Goal: Task Accomplishment & Management: Complete application form

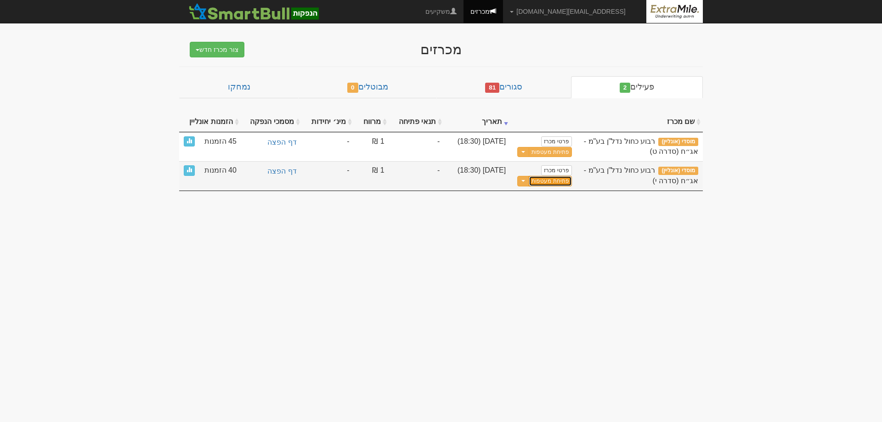
click at [549, 180] on link "פתיחת מעטפות" at bounding box center [549, 181] width 43 height 11
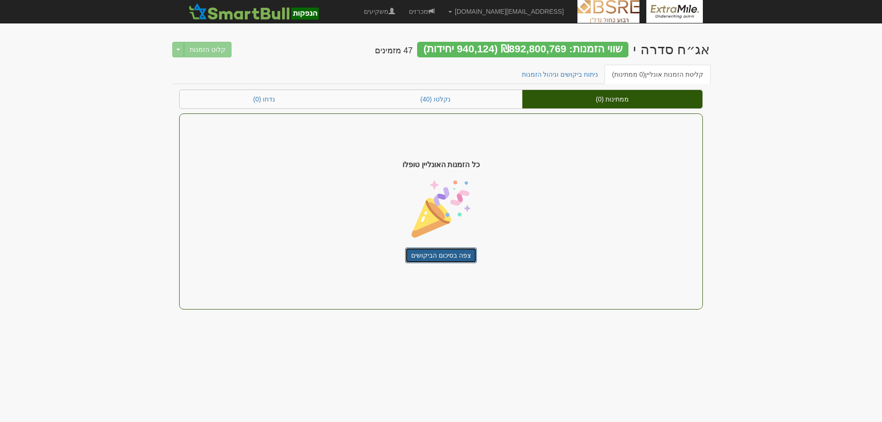
click at [443, 258] on link "צפה בסיכום הביקושים" at bounding box center [441, 255] width 72 height 16
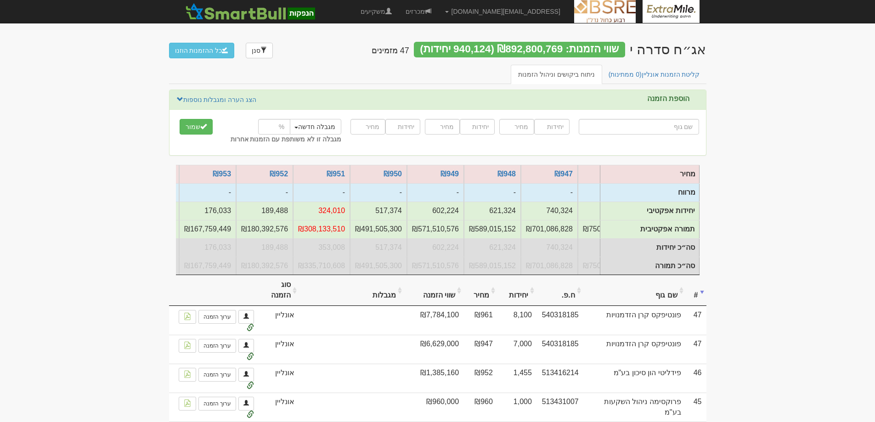
scroll to position [0, -230]
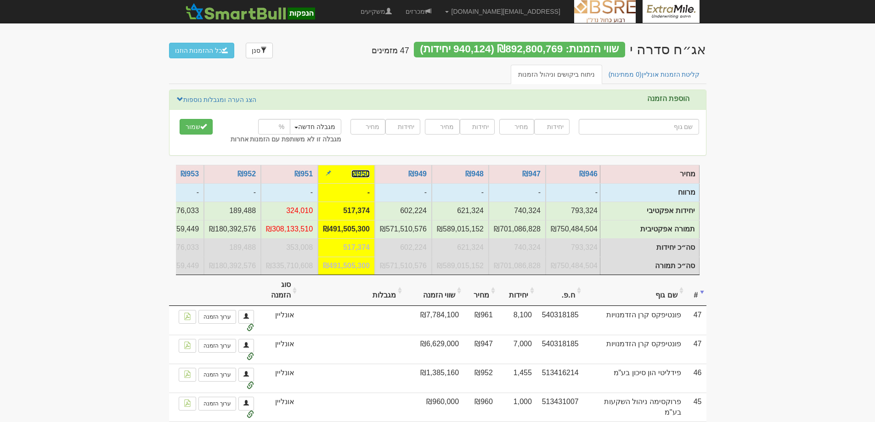
click at [362, 174] on link "₪950" at bounding box center [360, 174] width 18 height 8
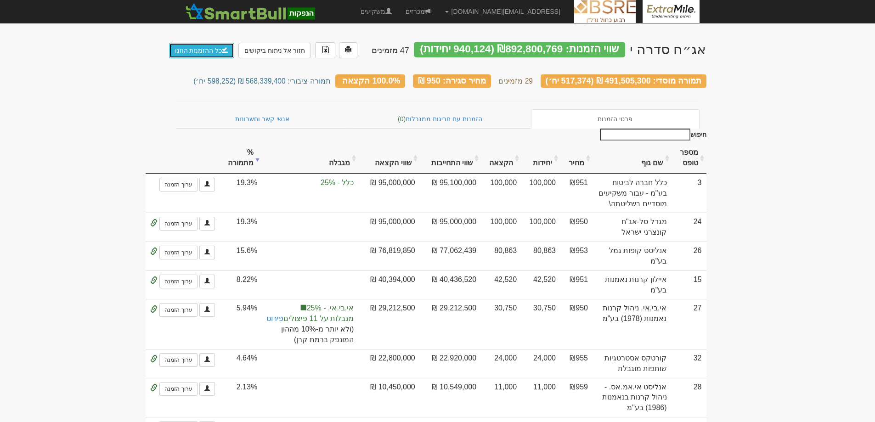
click at [200, 51] on link "כל ההזמנות הוזנו" at bounding box center [202, 51] width 66 height 16
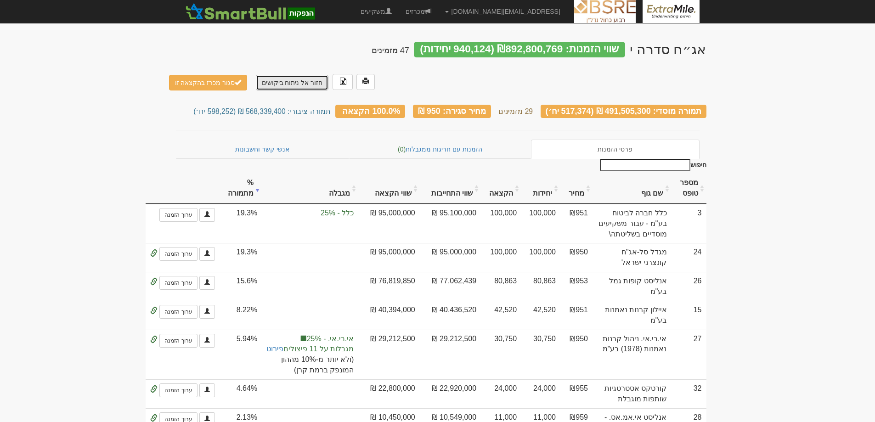
click at [290, 75] on link "חזור אל ניתוח ביקושים" at bounding box center [292, 83] width 73 height 16
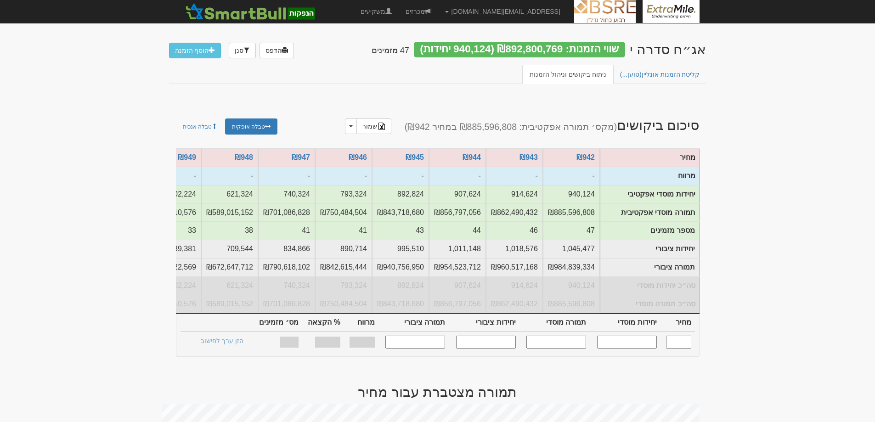
click at [680, 348] on input "text" at bounding box center [678, 342] width 25 height 12
type input "950"
click at [632, 348] on input "text" at bounding box center [627, 342] width 60 height 12
click at [561, 348] on input "text" at bounding box center [556, 342] width 60 height 12
click at [625, 348] on input "488000" at bounding box center [627, 342] width 60 height 12
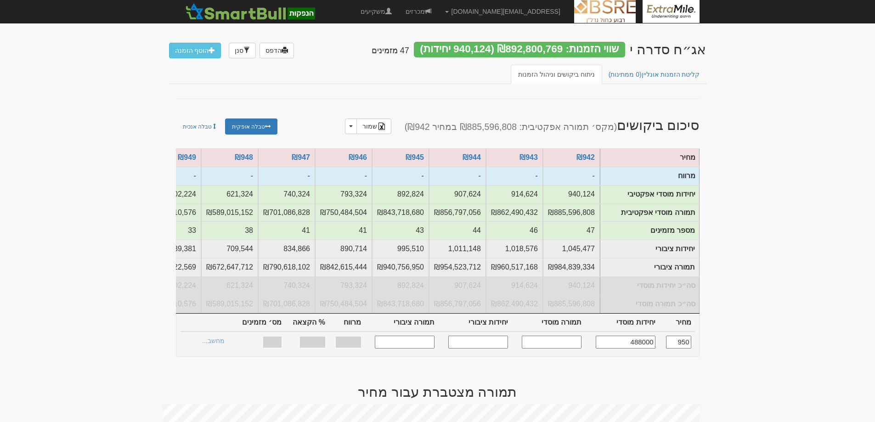
type input "488,000"
type input "463,600,000"
type input "565,615"
type input "537,334,250"
type input "0.000%"
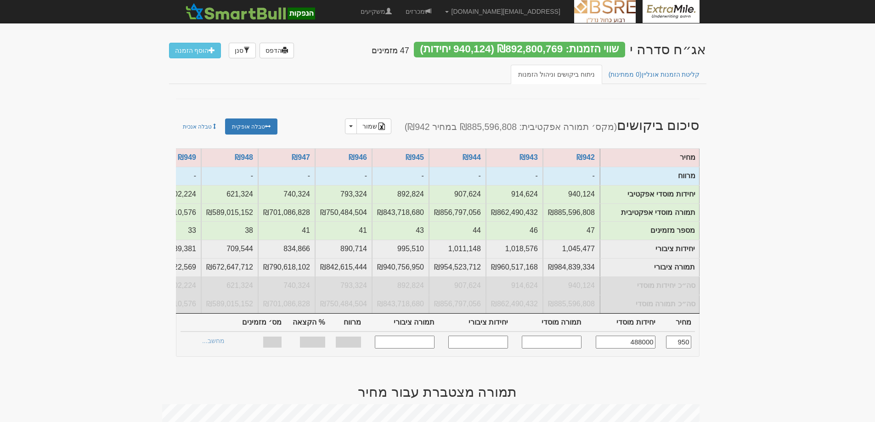
type input "88.21%"
type input "28"
click at [229, 348] on link "הצעות זוכות >" at bounding box center [220, 342] width 51 height 13
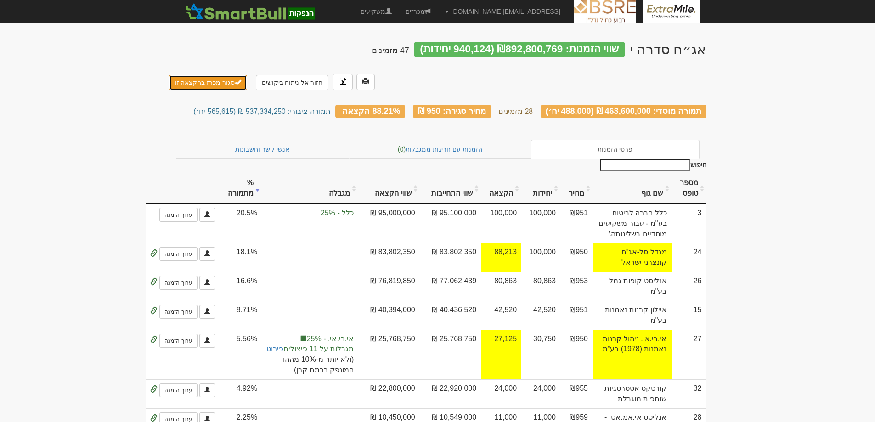
click at [206, 75] on button "סגור מכרז בהקצאה זו" at bounding box center [208, 83] width 79 height 16
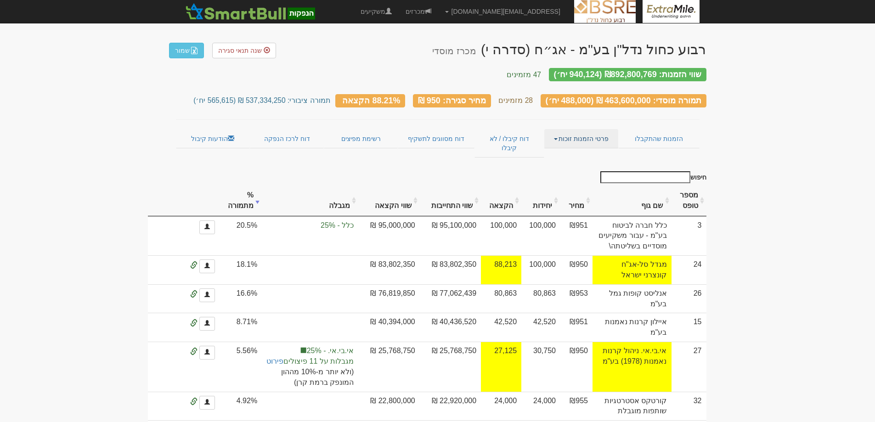
click at [583, 132] on link "פרטי הזמנות זוכות" at bounding box center [581, 138] width 74 height 19
click at [581, 151] on link "אנשי קשר וחשבונות" at bounding box center [581, 157] width 73 height 12
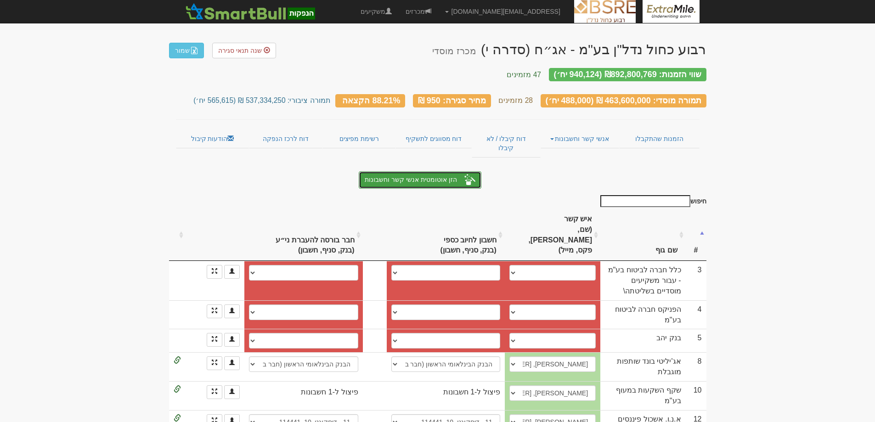
click at [439, 171] on button "הזן אוטומטית אנשי קשר וחשבונות" at bounding box center [420, 179] width 122 height 17
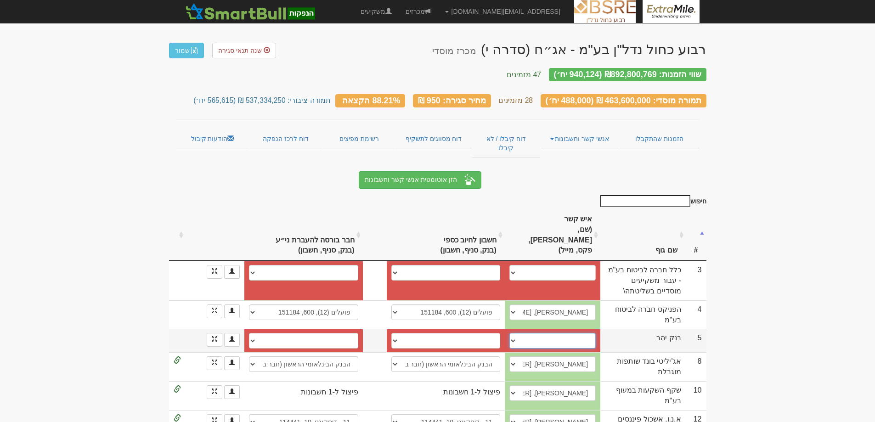
click at [549, 333] on select "עידן פרי, 03-7132551, idanpe@yl-invest.co.il ────────── איש קשר חדש" at bounding box center [552, 341] width 86 height 16
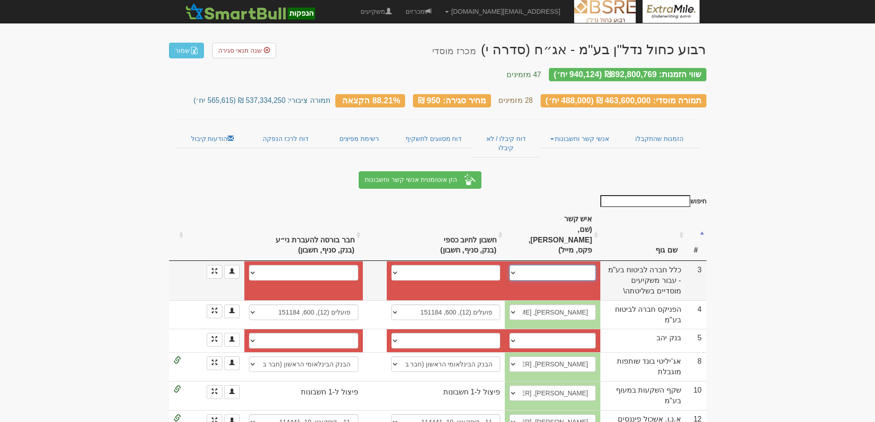
click at [559, 265] on select "────────── איש קשר חדש" at bounding box center [552, 273] width 86 height 16
click at [562, 265] on select "────────── איש קשר חדש" at bounding box center [552, 273] width 86 height 16
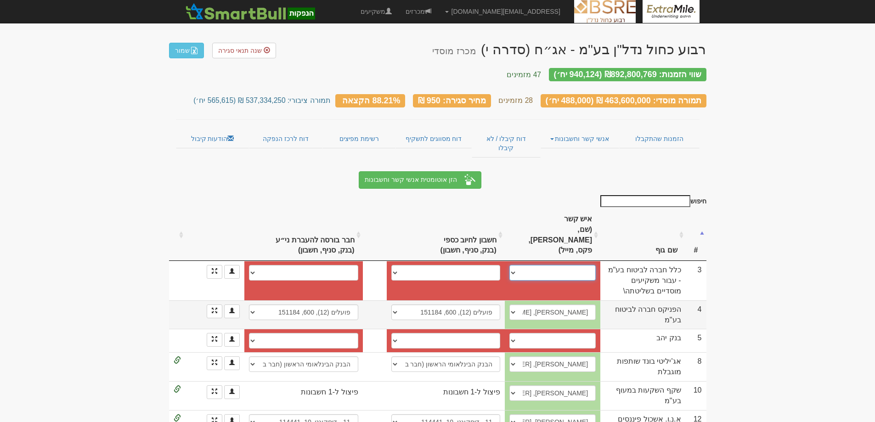
select select "new_contact"
click at [515, 265] on select "────────── איש קשר חדש" at bounding box center [552, 273] width 86 height 16
select select
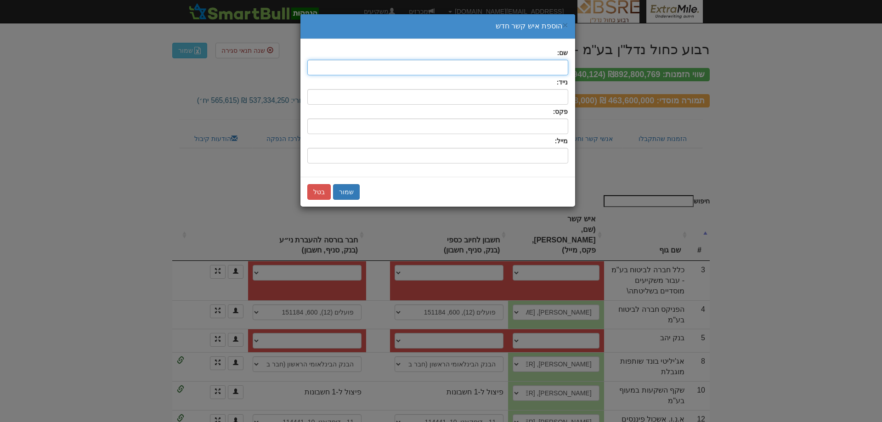
click at [535, 68] on input "text" at bounding box center [437, 68] width 261 height 16
type input "דורון איזיקס"
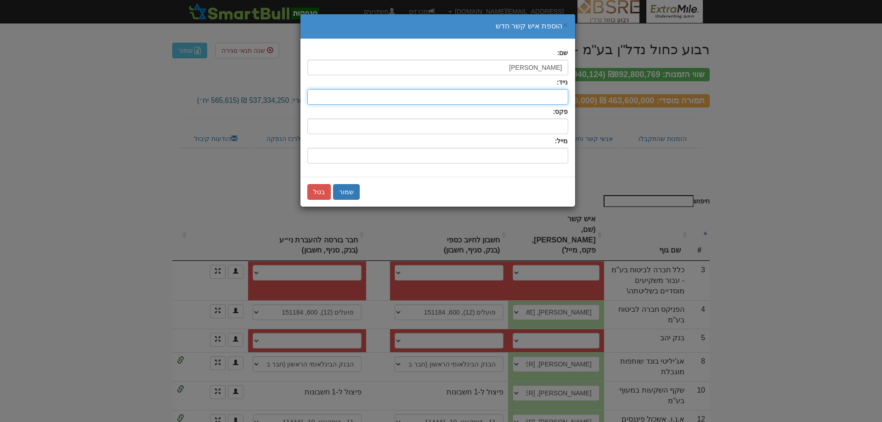
click at [536, 95] on input "text" at bounding box center [437, 97] width 261 height 16
type input "0544661158"
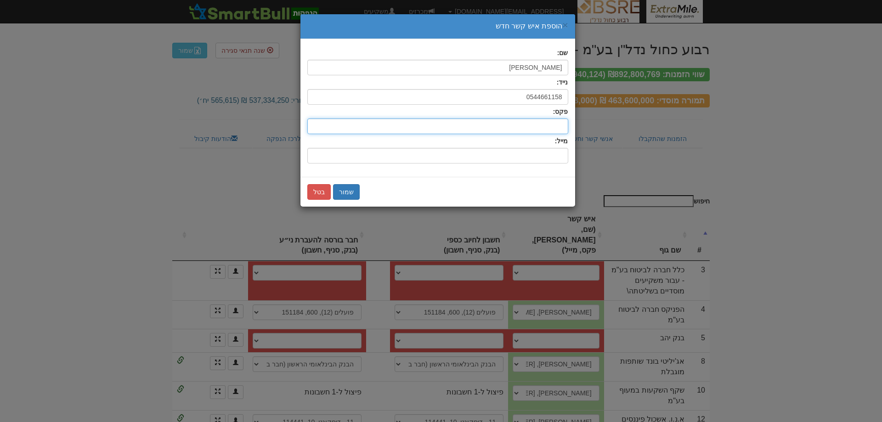
click at [503, 124] on input "text" at bounding box center [437, 126] width 261 height 16
click at [518, 156] on input "שם:" at bounding box center [437, 156] width 261 height 16
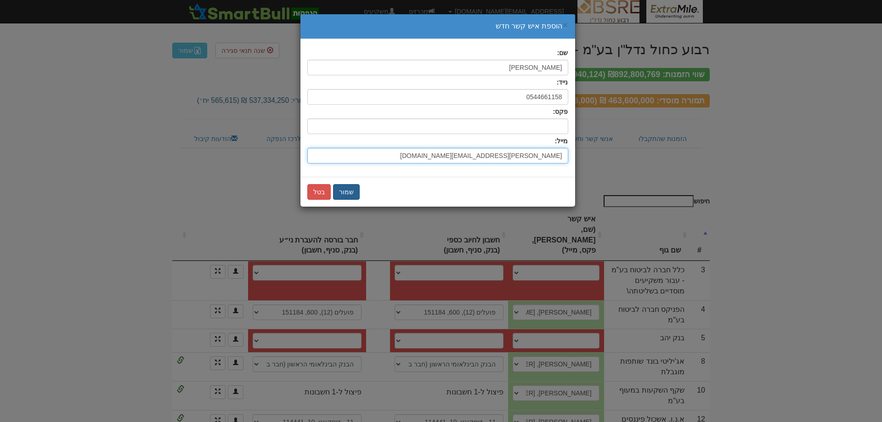
type input "doroni@clal-ins.co.il"
click at [345, 194] on button "שמור" at bounding box center [346, 192] width 27 height 16
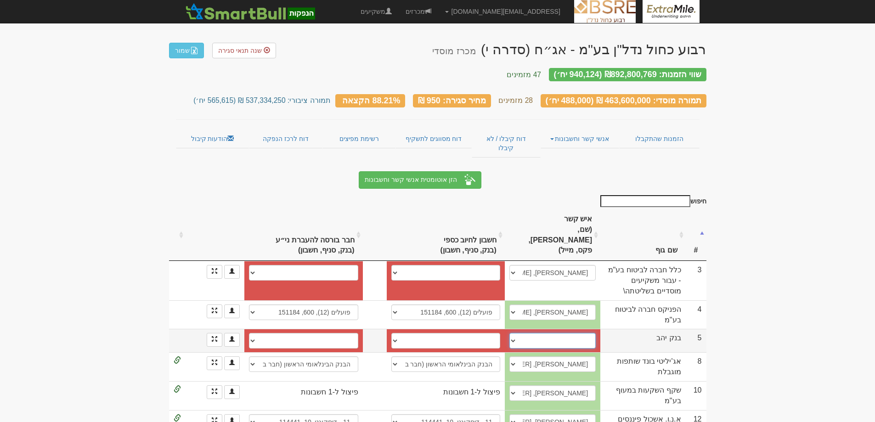
click at [579, 333] on select "עידן פרי, 03-7132551, idanpe@yl-invest.co.il ────────── איש קשר חדש" at bounding box center [552, 341] width 86 height 16
select select "new_contact"
click at [515, 333] on select "עידן פרי, 03-7132551, idanpe@yl-invest.co.il ────────── איש קשר חדש" at bounding box center [552, 341] width 86 height 16
select select
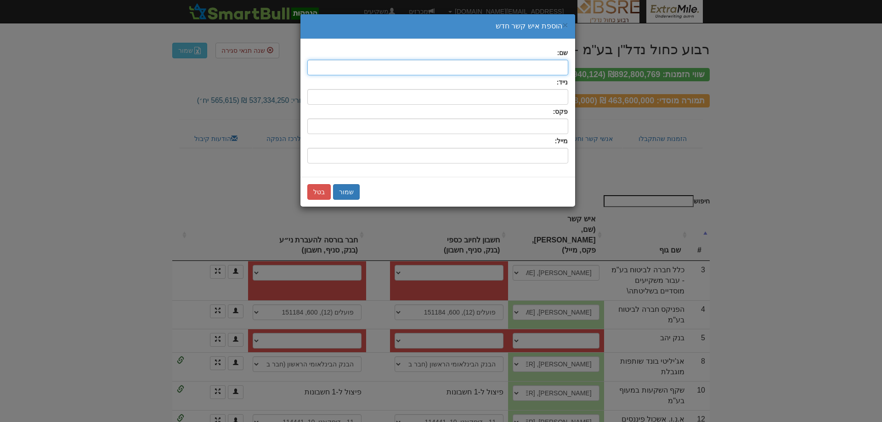
click at [545, 67] on input "text" at bounding box center [437, 68] width 261 height 16
type input "j"
type input "[PERSON_NAME]"
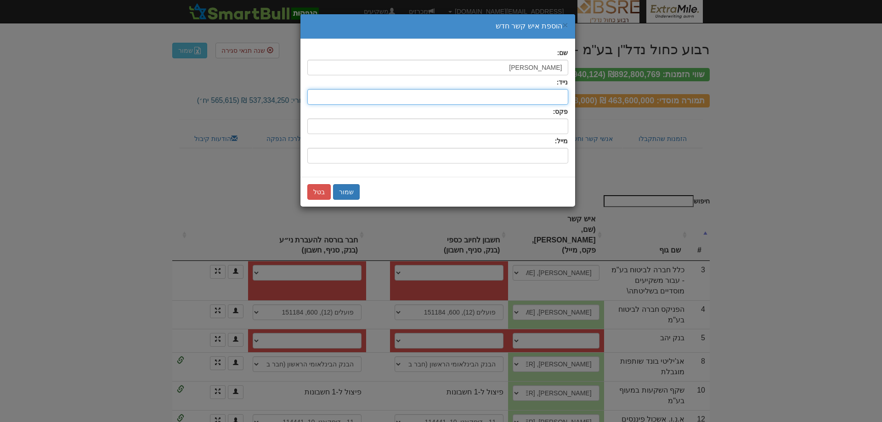
click at [532, 96] on input "text" at bounding box center [437, 97] width 261 height 16
type input "0506532179"
click at [523, 152] on input "שם:" at bounding box center [437, 156] width 261 height 16
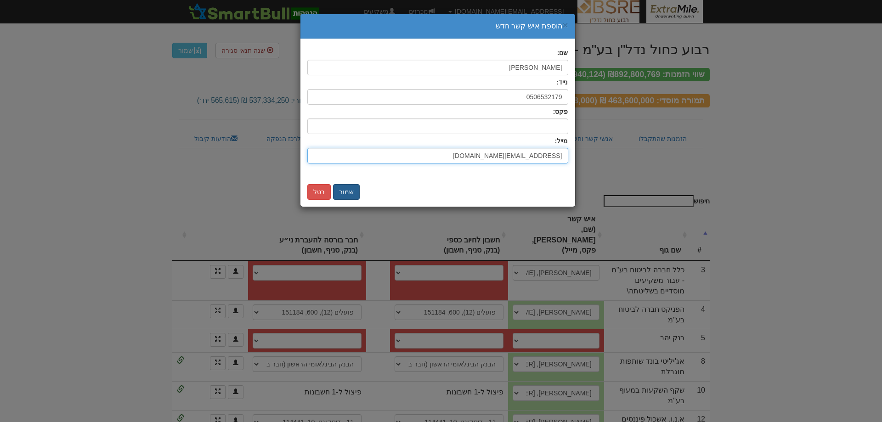
type input "eyalh@yahav.co.il"
click at [347, 194] on button "שמור" at bounding box center [346, 192] width 27 height 16
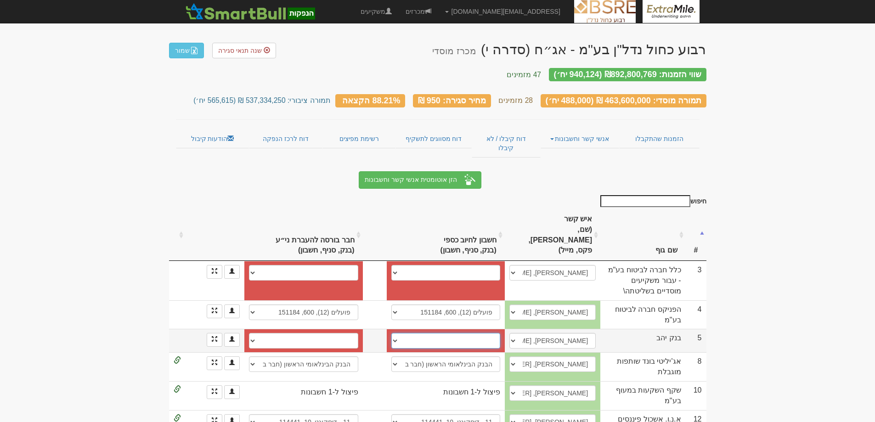
click at [468, 333] on select "יהב (4), 131, 676873 חשבון חדש" at bounding box center [445, 341] width 109 height 16
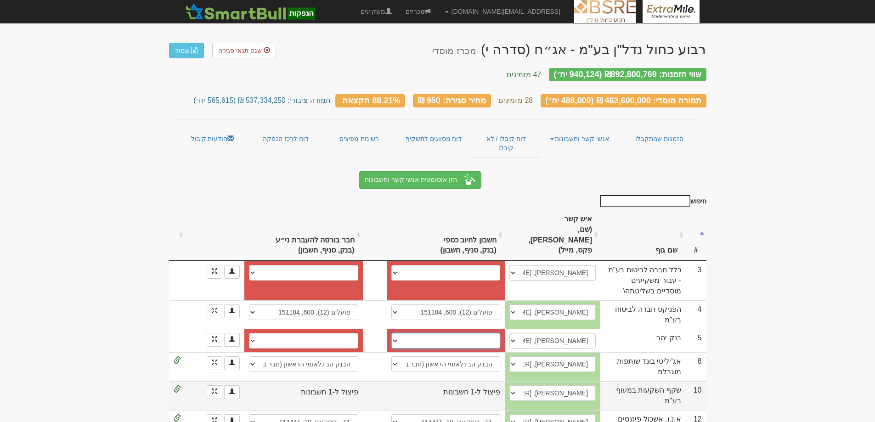
select select "new_billing"
click at [395, 333] on select "יהב (4), 131, 676873 חשבון חדש" at bounding box center [445, 341] width 109 height 16
select select
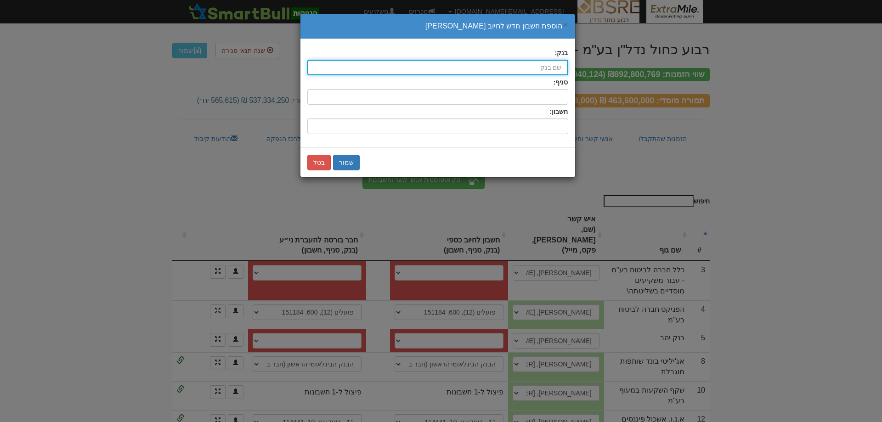
click at [534, 72] on input "בנק:" at bounding box center [437, 68] width 261 height 16
type input "hSBC (23)"
type input "h"
type input "hv"
type input "hSBC (23)"
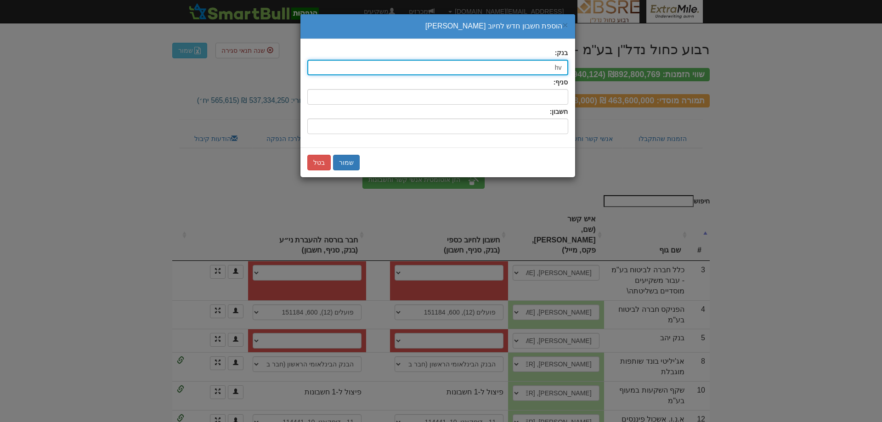
type input "h"
type input "יהב (4)"
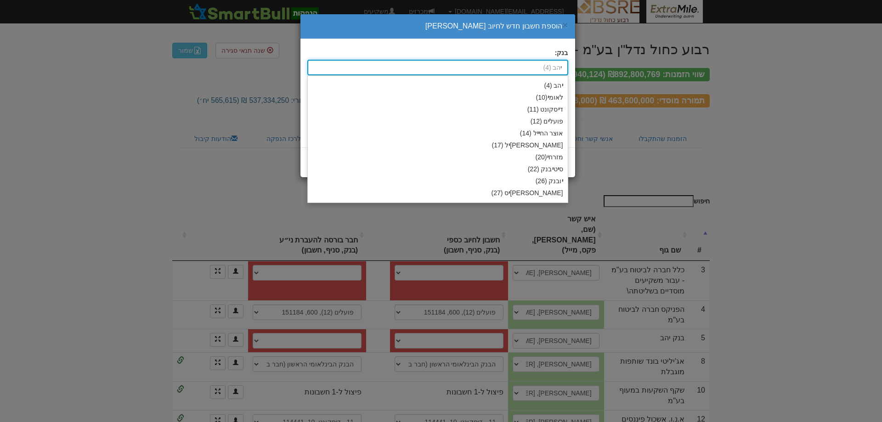
type input "יה"
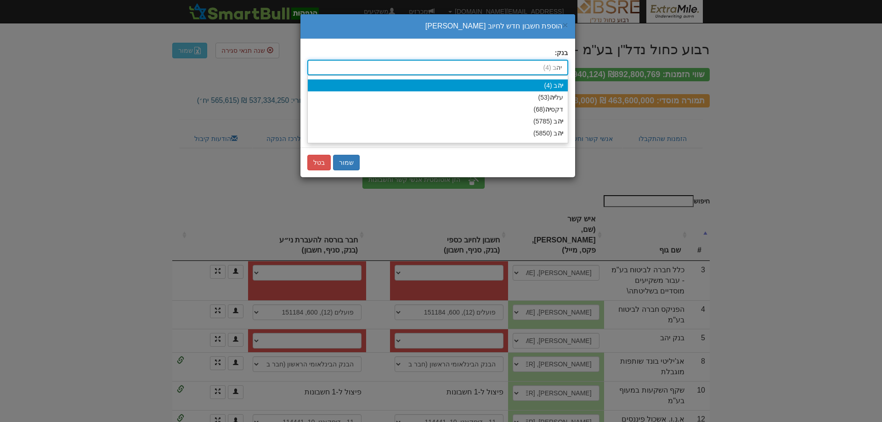
click at [545, 86] on div "יה ב (4)" at bounding box center [438, 85] width 260 height 12
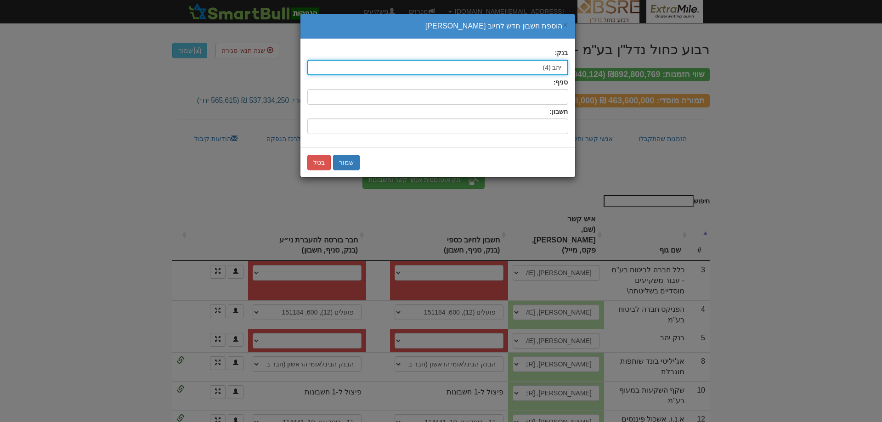
type input "יהב (4)"
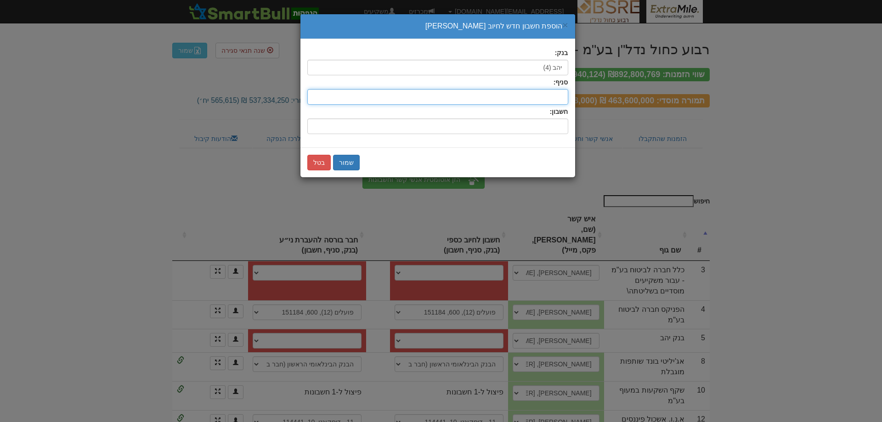
click at [531, 92] on input "סניף:" at bounding box center [437, 97] width 261 height 16
type input "147"
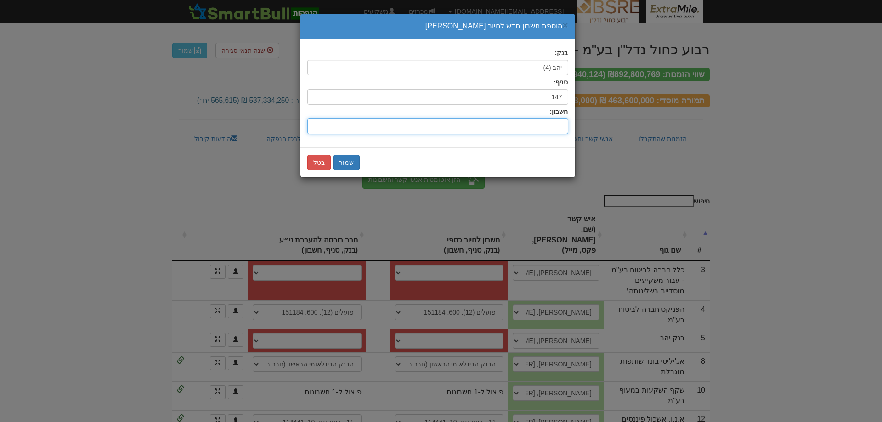
click at [536, 122] on input "חשבון:" at bounding box center [437, 126] width 261 height 16
type input "333490"
click at [342, 162] on button "שמור" at bounding box center [346, 163] width 27 height 16
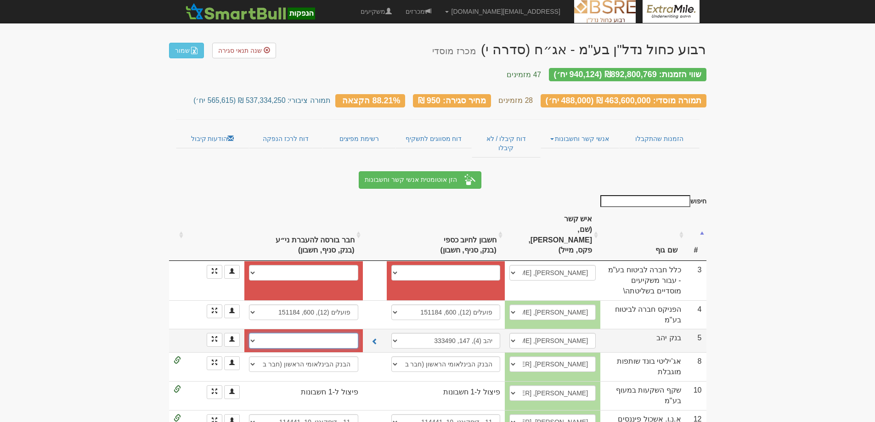
click at [317, 333] on select "יהב (4), 131, 676873 חשבון חדש" at bounding box center [303, 341] width 109 height 16
select select "new_securities"
click at [252, 333] on select "יהב (4), 131, 676873 חשבון חדש" at bounding box center [303, 341] width 109 height 16
select select
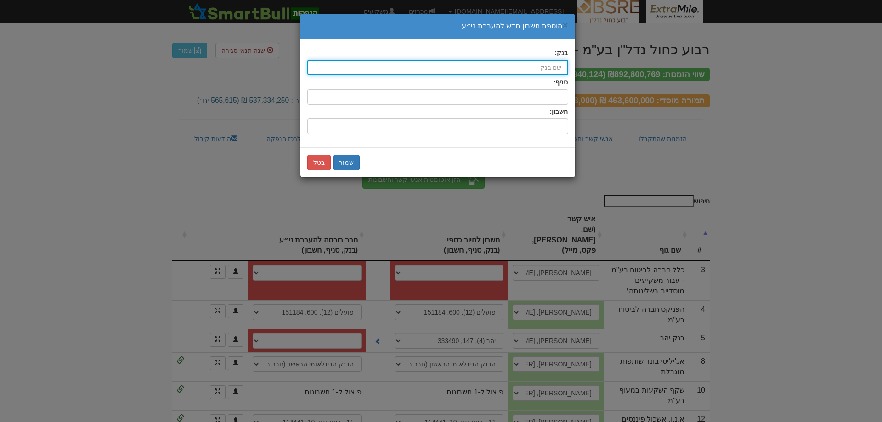
click at [526, 70] on input "בנק:" at bounding box center [437, 68] width 261 height 16
type input "4585"
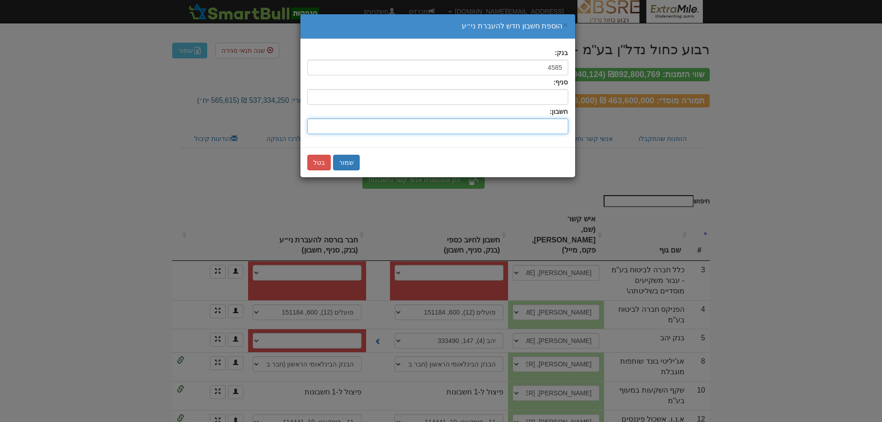
click at [530, 125] on input "חשבון:" at bounding box center [437, 126] width 261 height 16
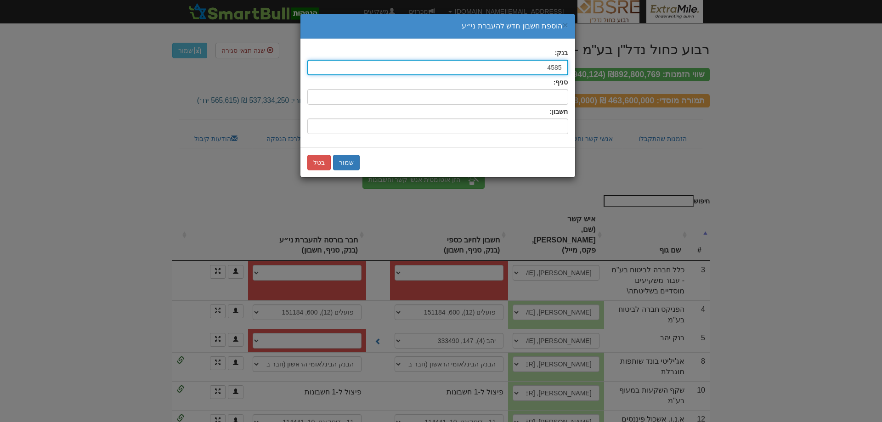
drag, startPoint x: 547, startPoint y: 66, endPoint x: 587, endPoint y: 67, distance: 40.4
click at [587, 67] on div "× הוספת חשבון חדש להעברת ני״ע בנק: 4585 4 בנק לא מזוהה סניף: חשבון: שמור בטל" at bounding box center [441, 211] width 882 height 422
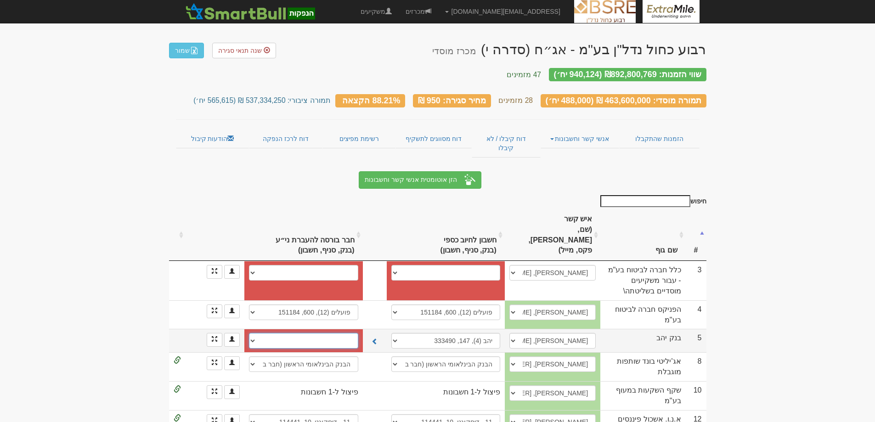
click at [305, 333] on select "יהב (4), 131, 676873 חשבון חדש" at bounding box center [303, 341] width 109 height 16
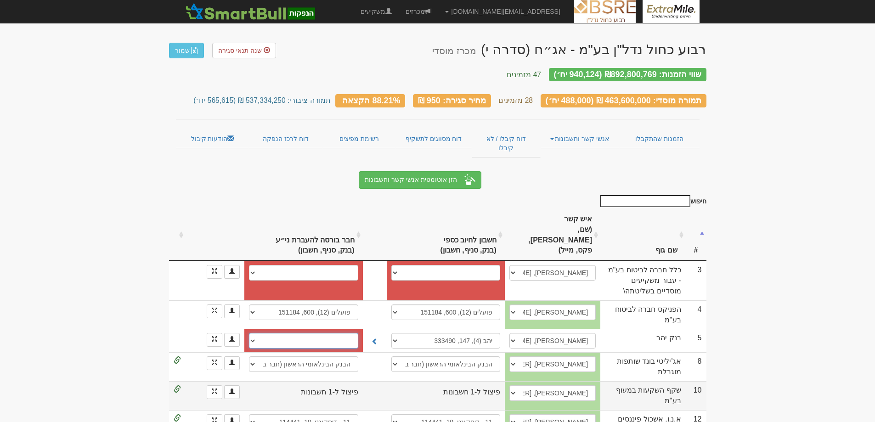
select select "new_securities"
click at [252, 333] on select "יהב (4), 131, 676873 חשבון חדש" at bounding box center [303, 341] width 109 height 16
select select
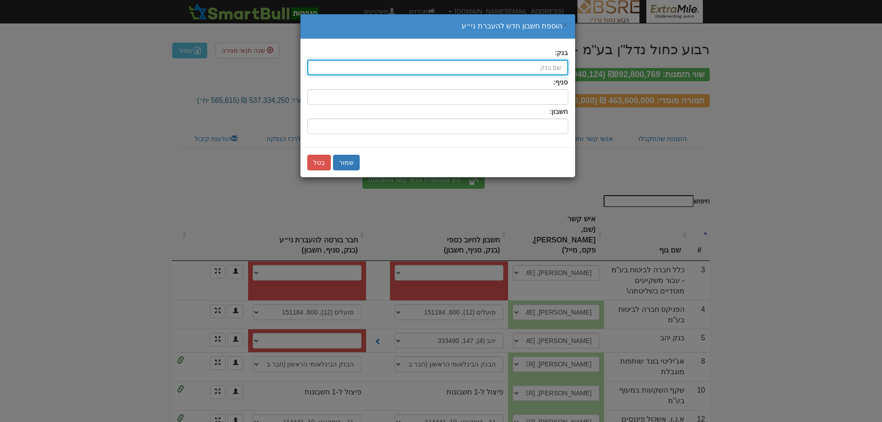
click at [505, 70] on input "בנק:" at bounding box center [437, 68] width 261 height 16
type input "יהב (4)"
type input "י"
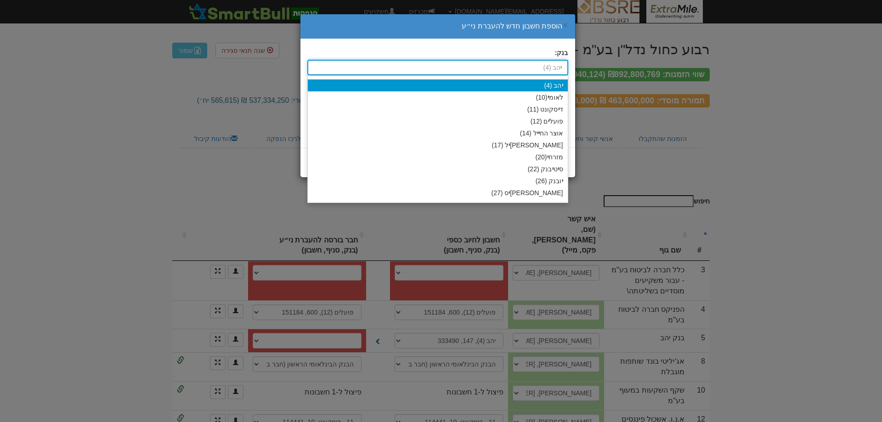
click at [516, 85] on div "י הב (4)" at bounding box center [438, 85] width 260 height 12
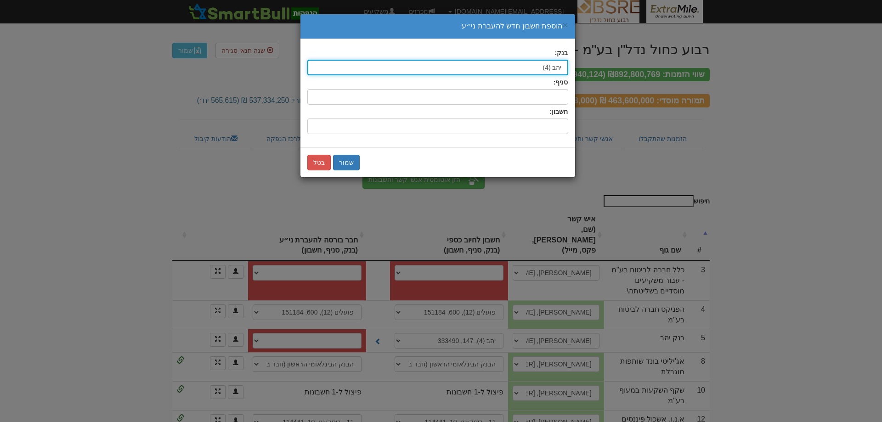
type input "יהב (4)"
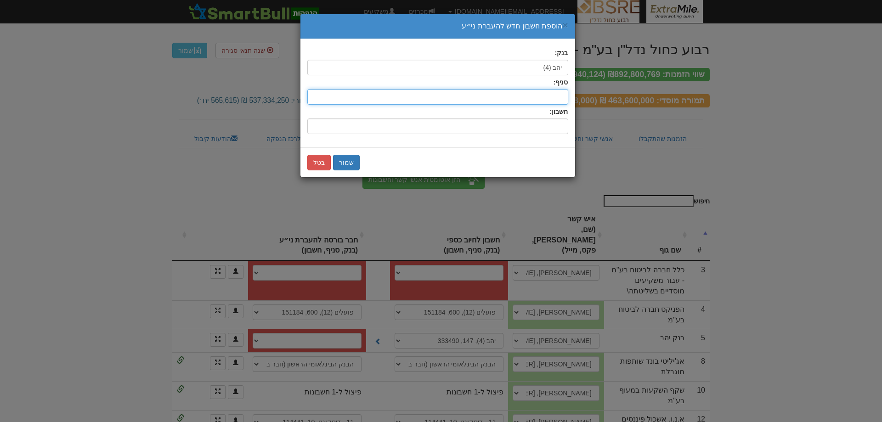
click at [520, 100] on input "סניף:" at bounding box center [437, 97] width 261 height 16
type input "147"
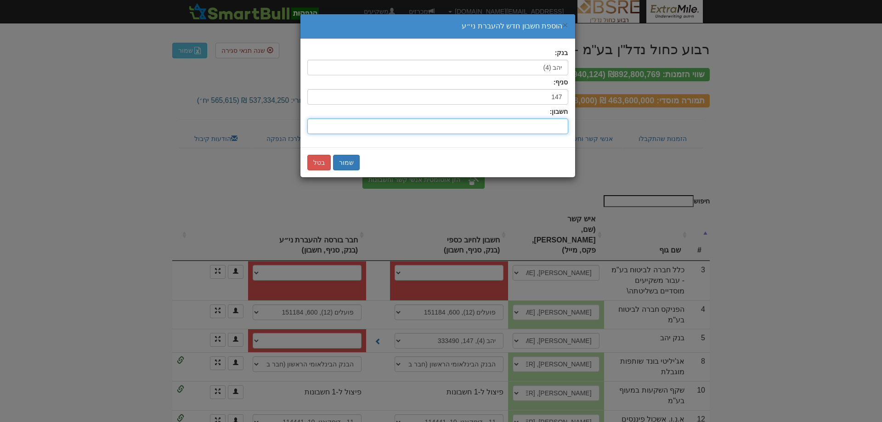
click at [529, 129] on input "חשבון:" at bounding box center [437, 126] width 261 height 16
type input "458501"
click at [353, 160] on button "שמור" at bounding box center [346, 163] width 27 height 16
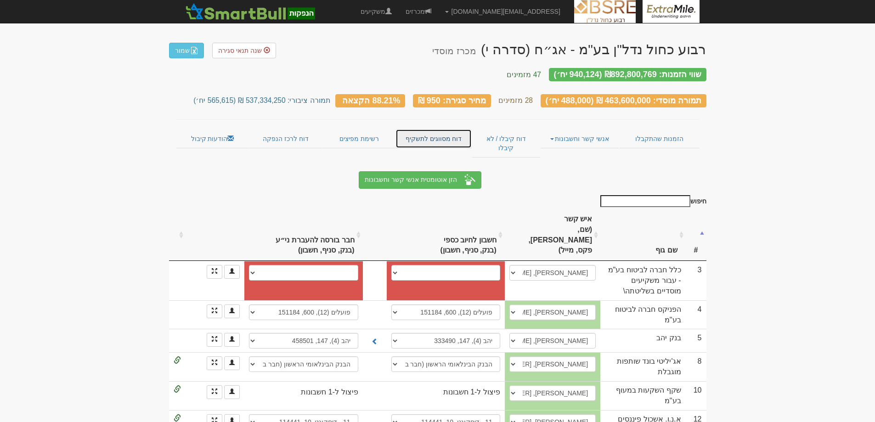
click at [444, 132] on link "דוח מסווגים לתשקיף" at bounding box center [433, 138] width 76 height 19
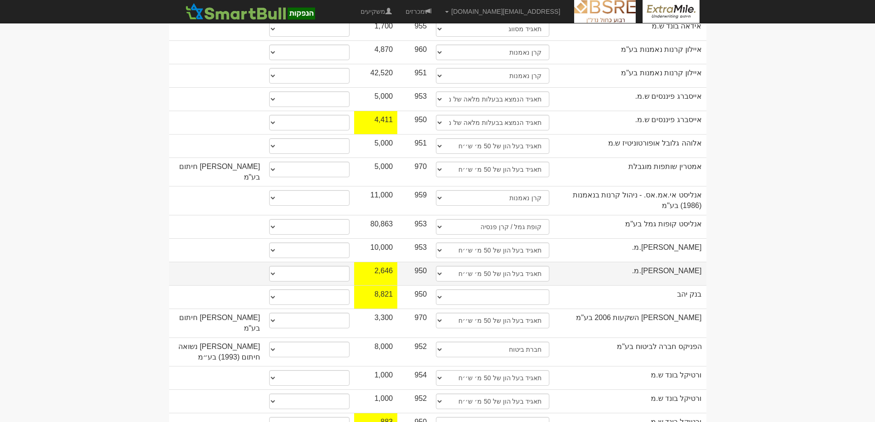
scroll to position [367, 0]
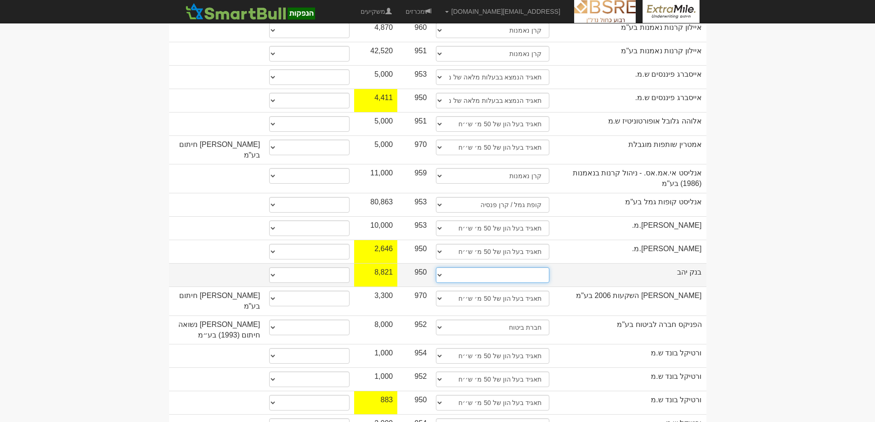
click at [440, 267] on select "תאגיד מסווג חתם / מפיץ חברת ביטוח תאגיד בעל הון של 50 מ׳ ש׳׳ח קופת גמל / קרן פנ…" at bounding box center [492, 275] width 113 height 16
select select "בנק"
click at [436, 267] on select "תאגיד מסווג חתם / מפיץ חברת ביטוח תאגיד בעל הון של 50 מ׳ ש׳׳ח קופת גמל / קרן פנ…" at bounding box center [492, 275] width 113 height 16
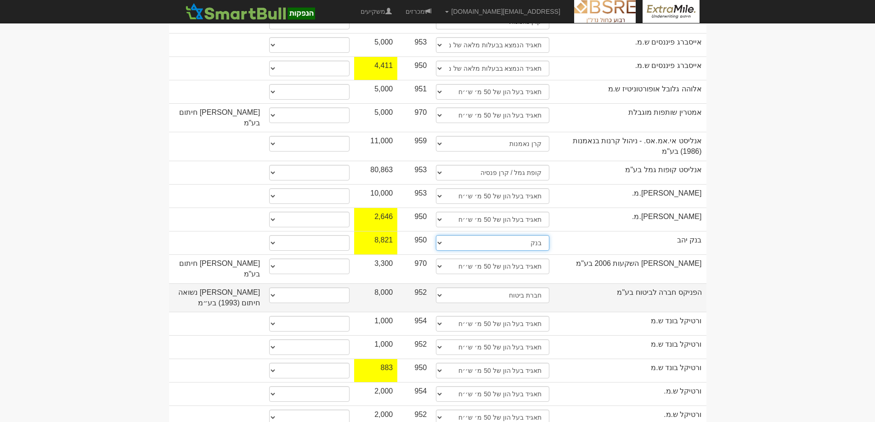
scroll to position [413, 0]
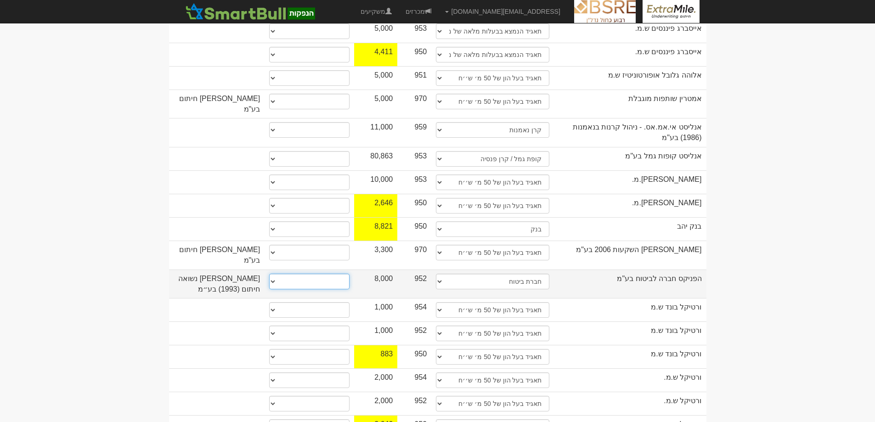
click at [271, 274] on select "* גוף הקשור למפיץ בהנפקה ** בעל עניין בחברה *** בעל שליטה בחברה" at bounding box center [309, 282] width 80 height 16
select select "** בעל עניין בחברה"
click at [269, 274] on select "* גוף הקשור למפיץ בהנפקה ** בעל עניין בחברה *** בעל שליטה בחברה" at bounding box center [309, 282] width 80 height 16
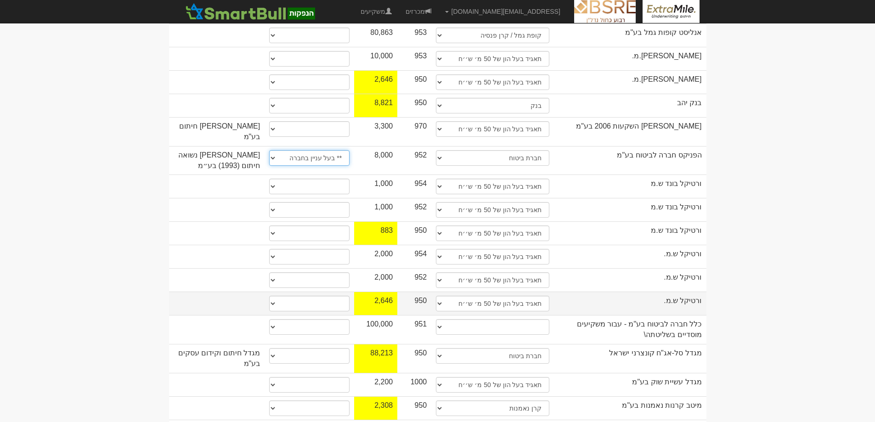
scroll to position [551, 0]
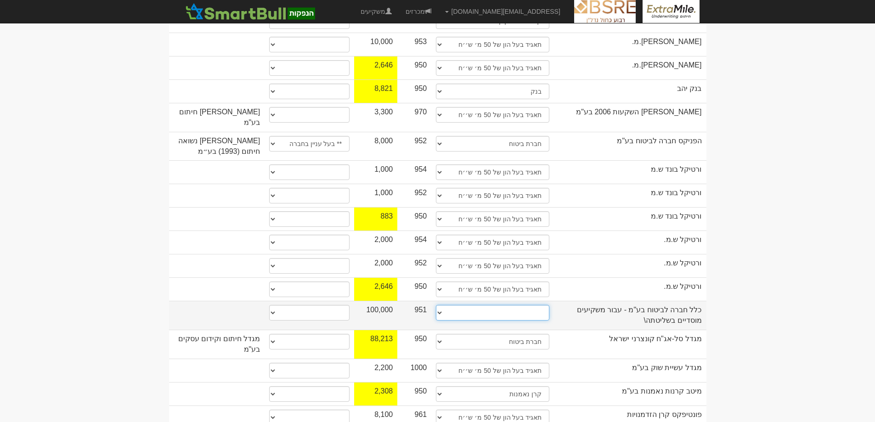
click at [440, 305] on select "תאגיד מסווג חתם / מפיץ חברת ביטוח תאגיד בעל הון של 50 מ׳ ש׳׳ח קופת גמל / קרן פנ…" at bounding box center [492, 313] width 113 height 16
select select "חברת ביטוח"
click at [436, 305] on select "תאגיד מסווג חתם / מפיץ חברת ביטוח תאגיד בעל הון של 50 מ׳ ש׳׳ח קופת גמל / קרן פנ…" at bounding box center [492, 313] width 113 height 16
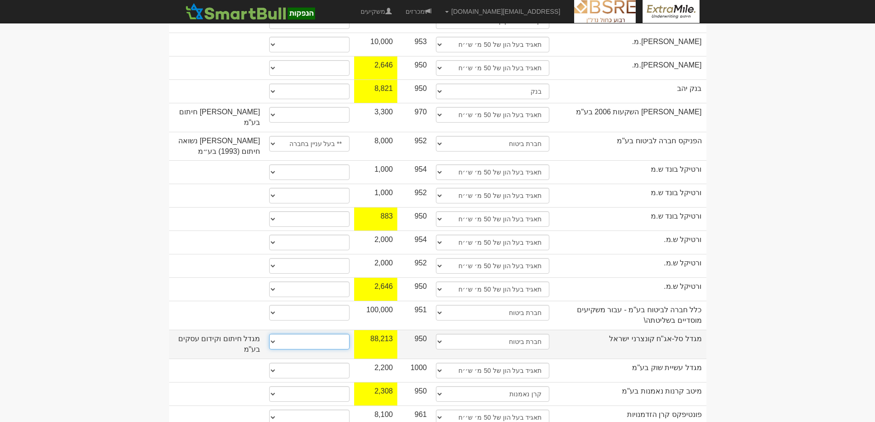
click at [275, 334] on select "* גוף הקשור למפיץ בהנפקה ** בעל עניין בחברה *** בעל שליטה בחברה" at bounding box center [309, 342] width 80 height 16
select select "** בעל עניין בחברה"
click at [269, 334] on select "* גוף הקשור למפיץ בהנפקה ** בעל עניין בחברה *** בעל שליטה בחברה" at bounding box center [309, 342] width 80 height 16
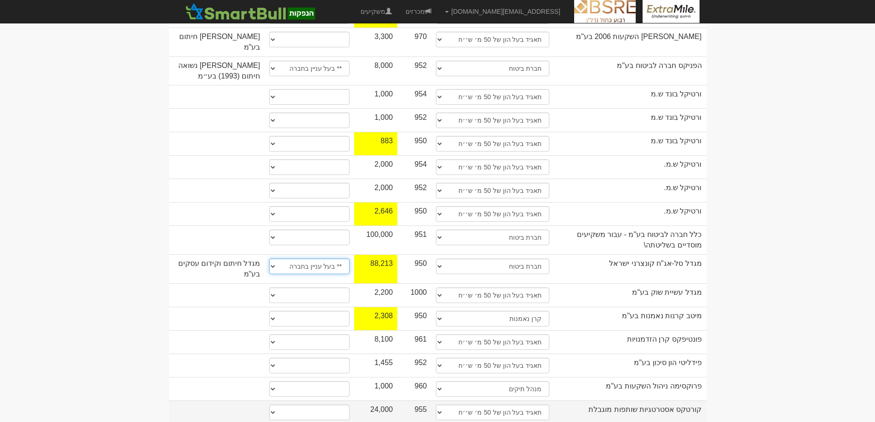
scroll to position [643, 0]
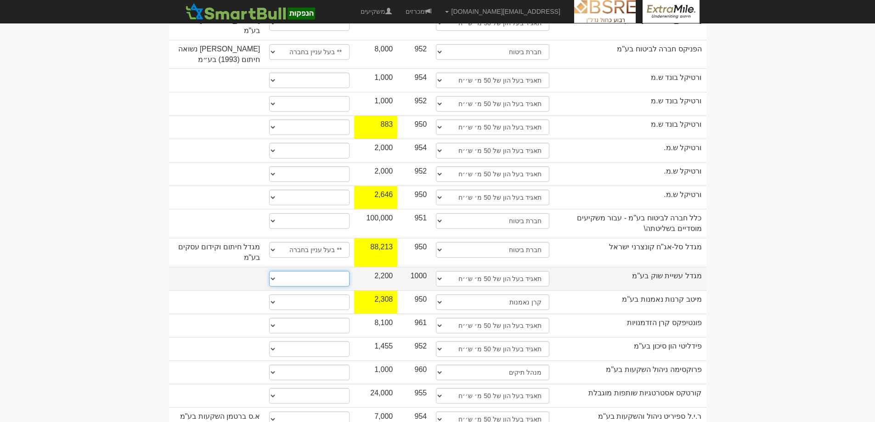
click at [275, 271] on select "* גוף הקשור למפיץ בהנפקה ** בעל עניין בחברה *** בעל שליטה בחברה" at bounding box center [309, 279] width 80 height 16
select select "** בעל עניין בחברה"
click at [269, 271] on select "* גוף הקשור למפיץ בהנפקה ** בעל עניין בחברה *** בעל שליטה בחברה" at bounding box center [309, 279] width 80 height 16
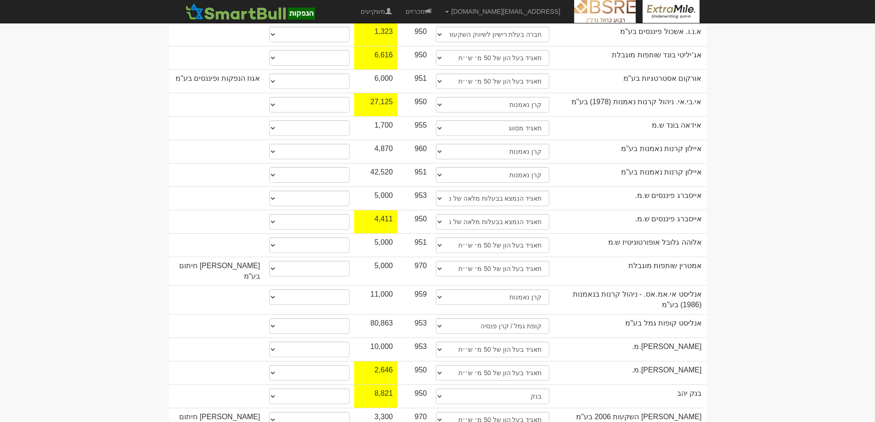
scroll to position [0, 0]
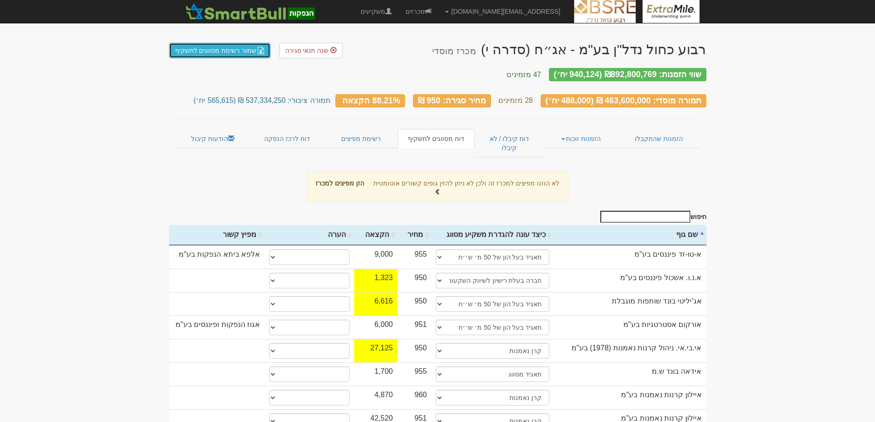
click at [226, 50] on link "שמור רשימת מסווגים לתשקיף" at bounding box center [220, 51] width 102 height 16
click at [354, 132] on link "רשימת מפיצים" at bounding box center [360, 138] width 73 height 19
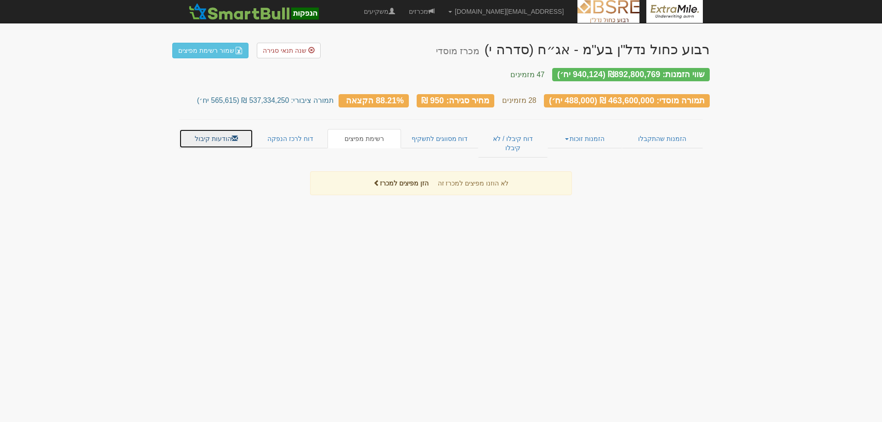
click at [213, 131] on link "הודעות קיבול" at bounding box center [216, 138] width 74 height 19
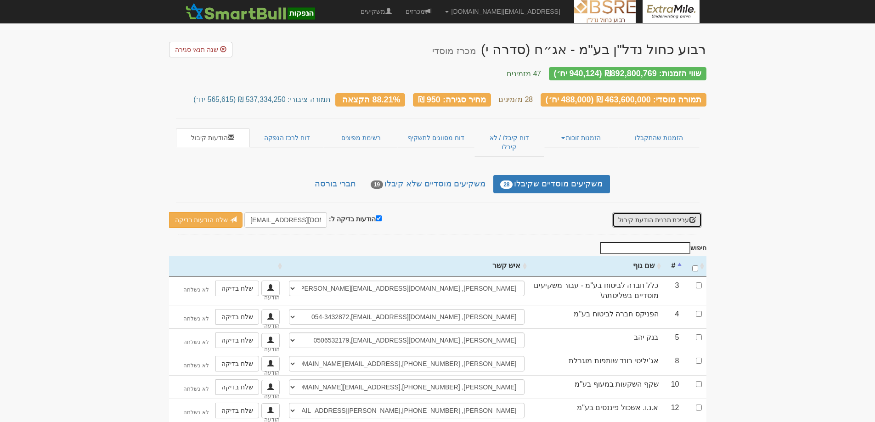
click at [653, 212] on button "עריכת תבנית הודעת קיבול" at bounding box center [657, 220] width 90 height 16
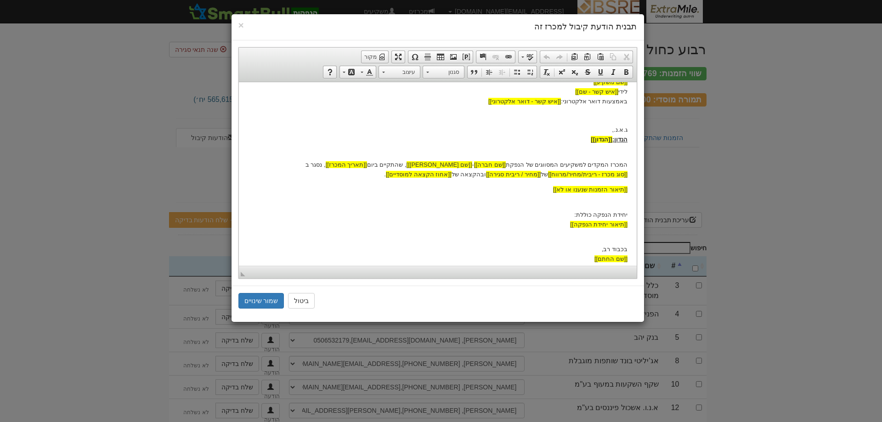
scroll to position [62, 0]
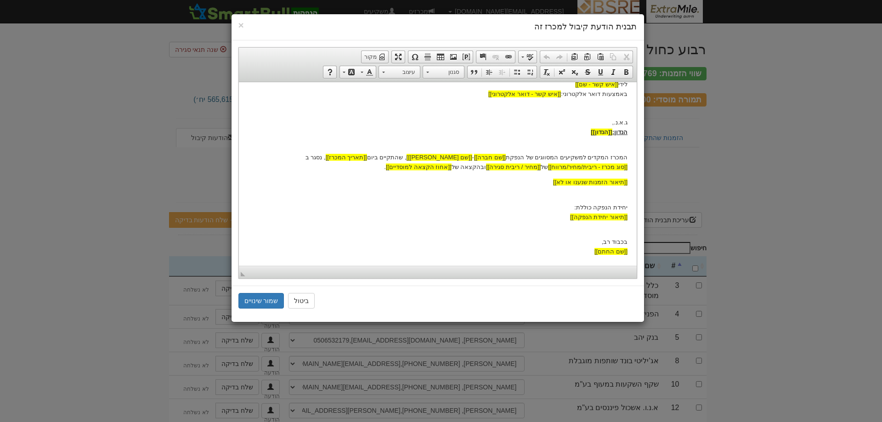
click at [623, 231] on p "בכבוד רב, [[שם החתם]]" at bounding box center [436, 242] width 379 height 28
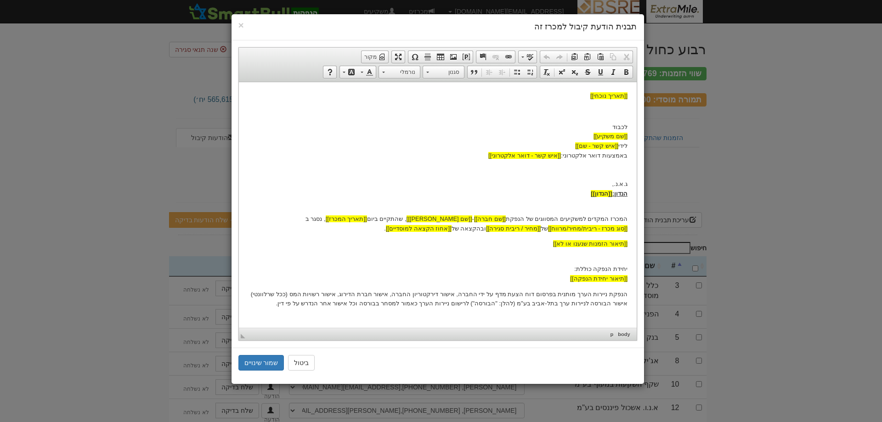
scroll to position [17, 0]
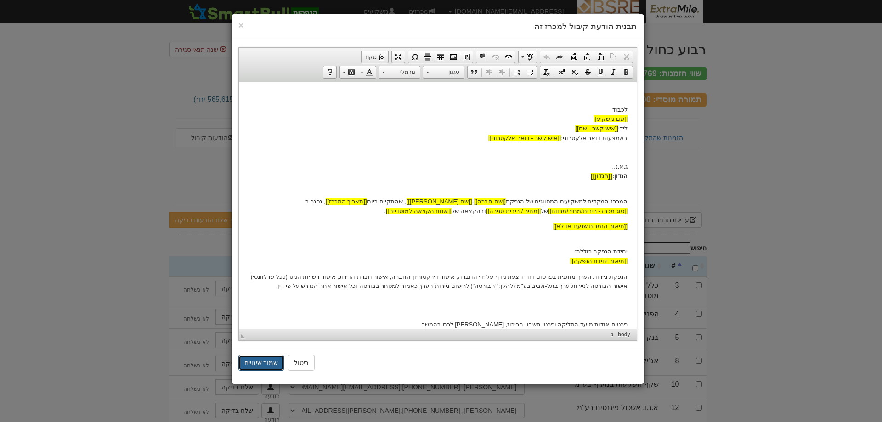
click at [253, 361] on button "שמור שינויים" at bounding box center [261, 363] width 46 height 16
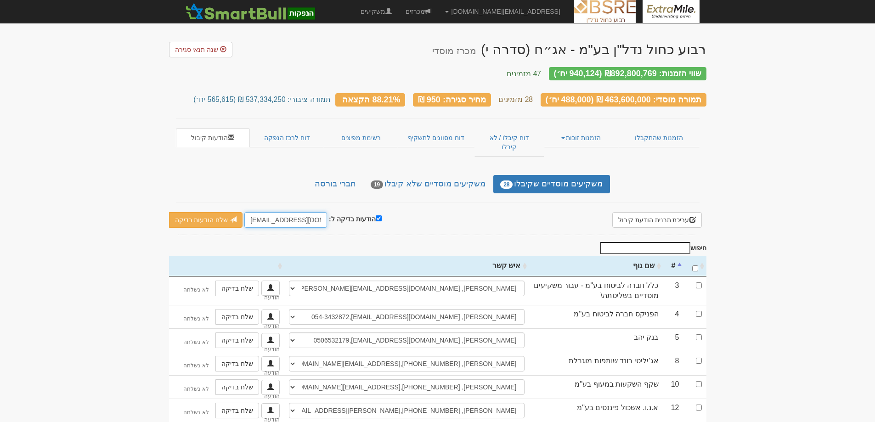
drag, startPoint x: 271, startPoint y: 202, endPoint x: 243, endPoint y: 202, distance: 28.0
click at [244, 212] on input "[EMAIL_ADDRESS][DOMAIN_NAME]" at bounding box center [285, 220] width 83 height 16
type input "[EMAIL_ADDRESS][DOMAIN_NAME]"
click at [199, 212] on link "שלח הודעות בדיקה" at bounding box center [206, 220] width 74 height 16
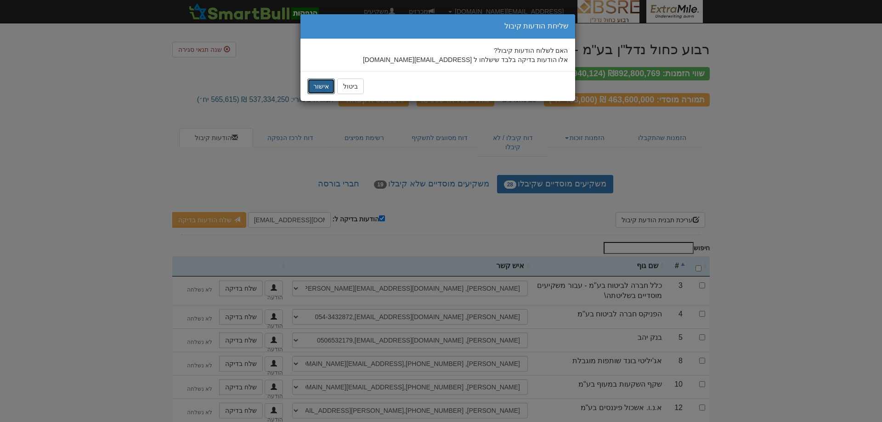
click at [320, 89] on button "אישור" at bounding box center [321, 87] width 28 height 16
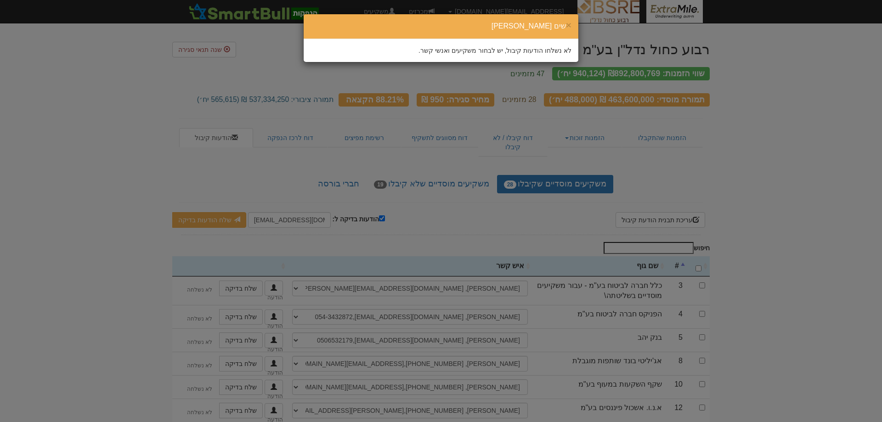
click at [379, 47] on div "לא נשלחו הודעות קיבול, יש לבחור משקיעים ואנשי קשר." at bounding box center [440, 50] width 261 height 9
click at [426, 208] on div "× שים לב לא נשלחו הודעות קיבול, יש לבחור משקיעים ואנשי קשר." at bounding box center [441, 211] width 882 height 422
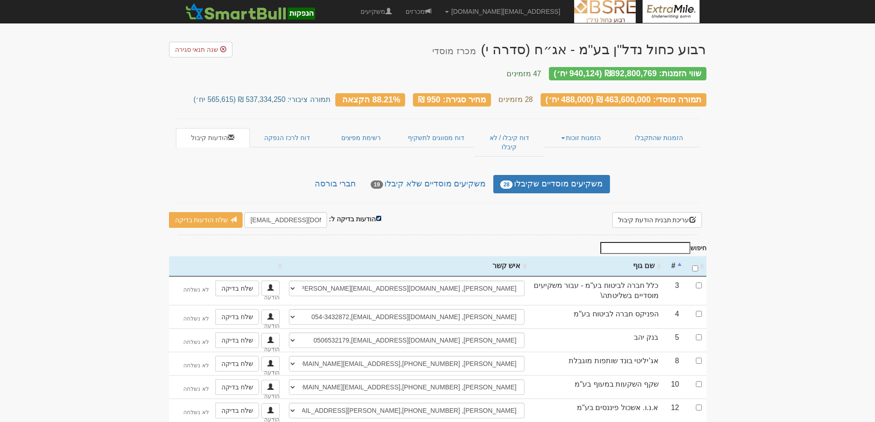
click at [376, 215] on input "הודעות בדיקה ל:" at bounding box center [379, 218] width 6 height 6
click at [398, 215] on input "הודעות בדיקה ל:" at bounding box center [401, 218] width 6 height 6
checkbox input "true"
click at [212, 212] on link "שלח הודעות בדיקה" at bounding box center [205, 220] width 72 height 16
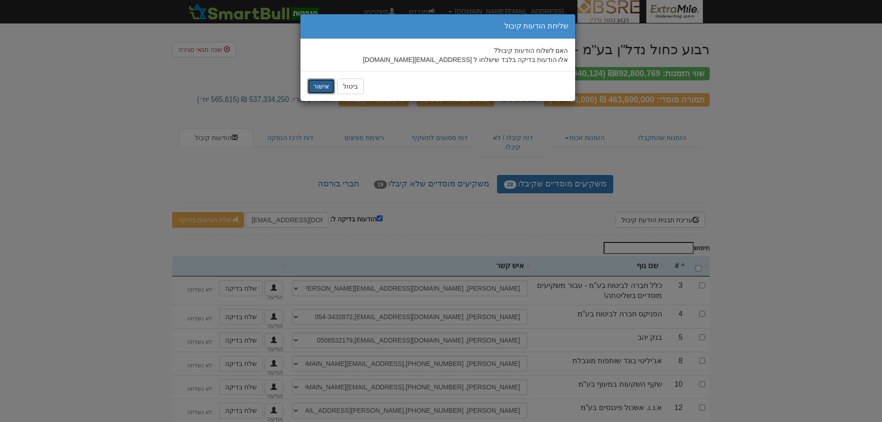
click at [323, 85] on button "אישור" at bounding box center [321, 87] width 28 height 16
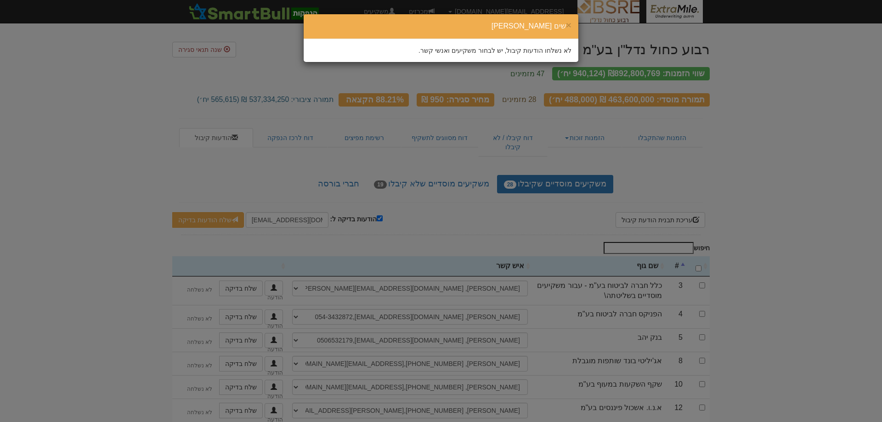
click at [426, 205] on div "× שים לב לא נשלחו הודעות קיבול, יש לבחור משקיעים ואנשי קשר." at bounding box center [441, 211] width 882 height 422
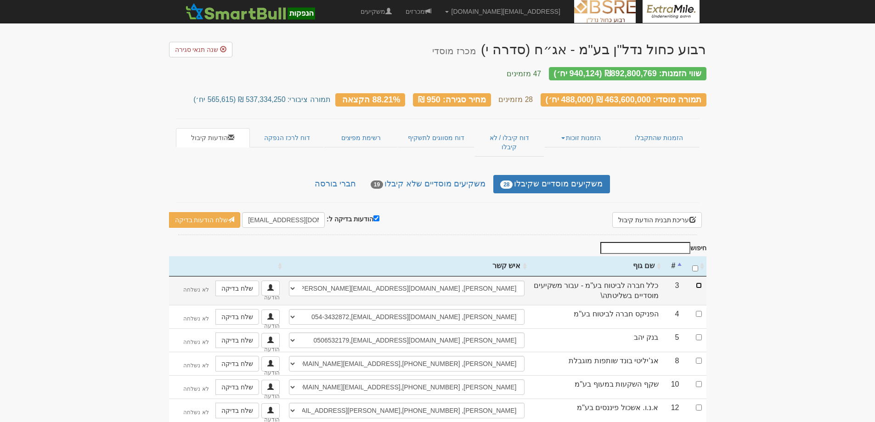
click at [699, 282] on input "checkbox" at bounding box center [699, 285] width 6 height 6
checkbox input "true"
click at [200, 212] on link "שלח הודעות בדיקה" at bounding box center [205, 220] width 72 height 16
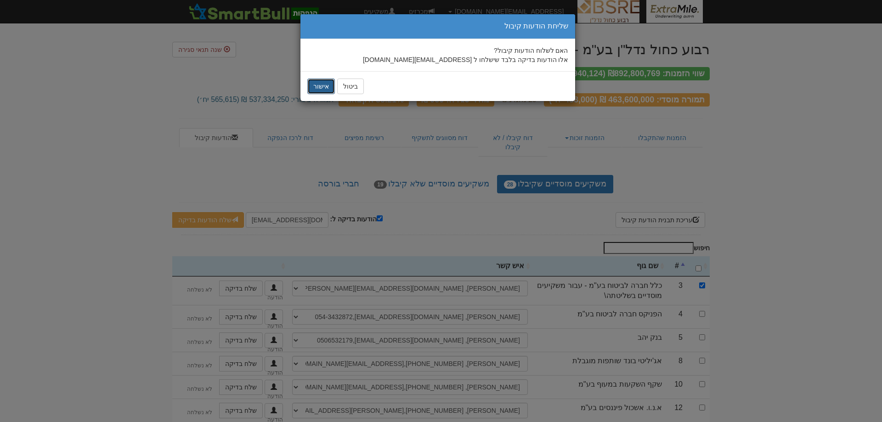
click at [320, 90] on button "אישור" at bounding box center [321, 87] width 28 height 16
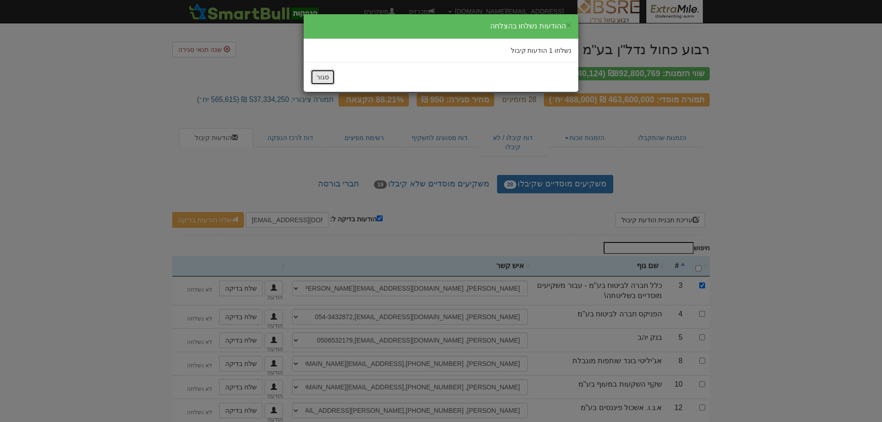
click at [325, 78] on button "סגור" at bounding box center [322, 77] width 24 height 16
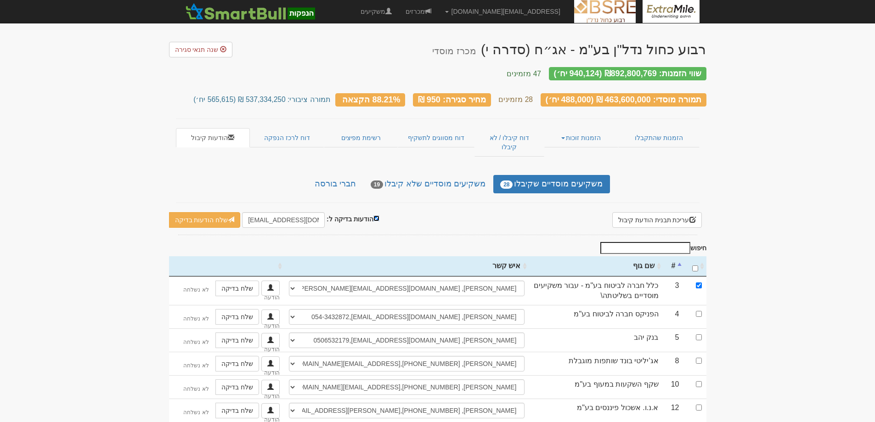
click at [373, 215] on input "הודעות בדיקה ל:" at bounding box center [376, 218] width 6 height 6
checkbox input "false"
click at [697, 265] on input "\a : activate to sort column ascending" at bounding box center [695, 268] width 6 height 6
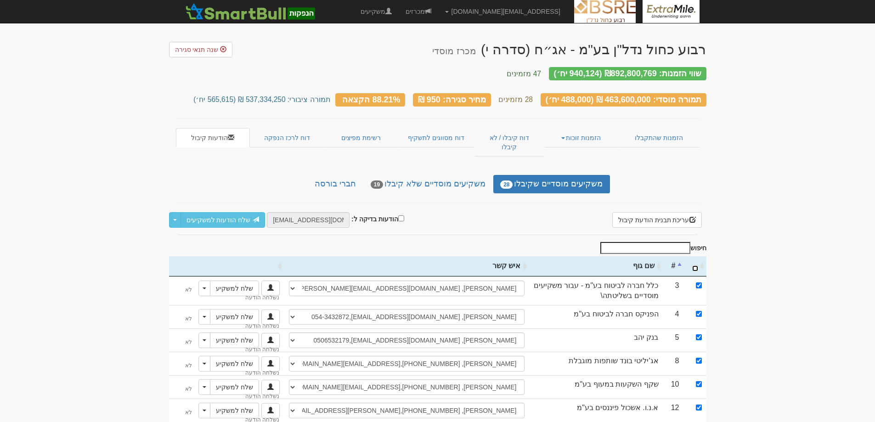
checkbox input "true"
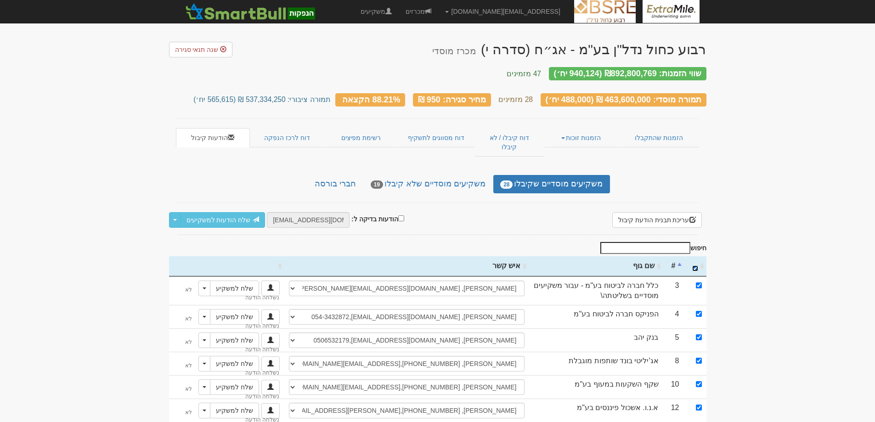
checkbox input "true"
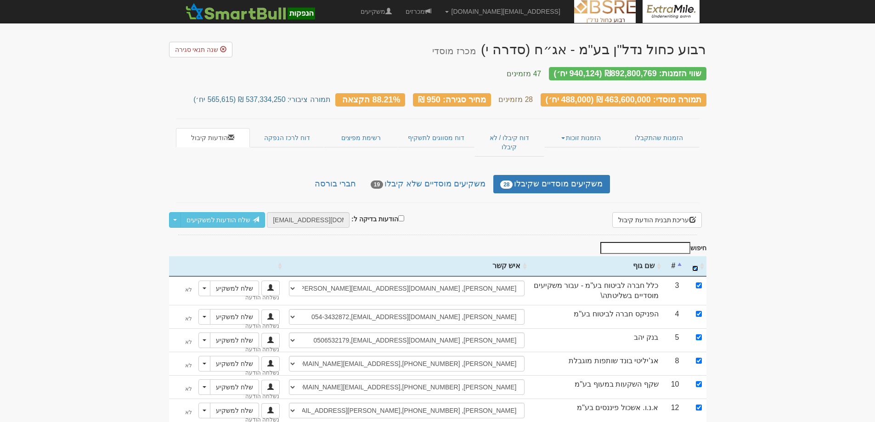
checkbox input "true"
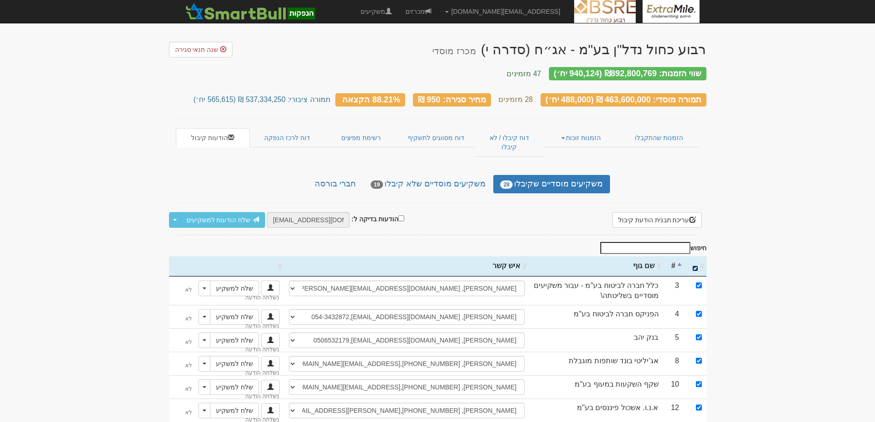
checkbox input "true"
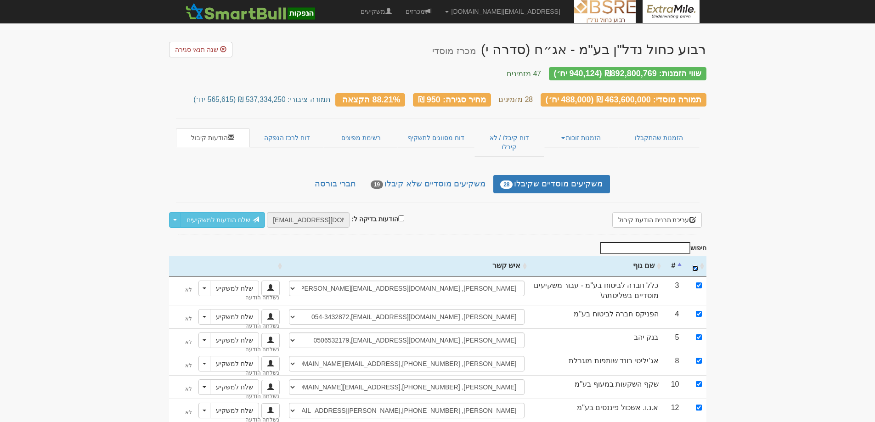
checkbox input "true"
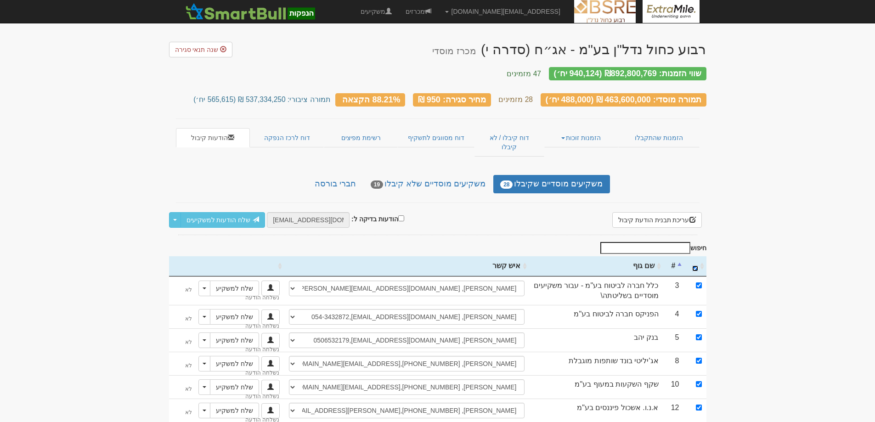
checkbox input "true"
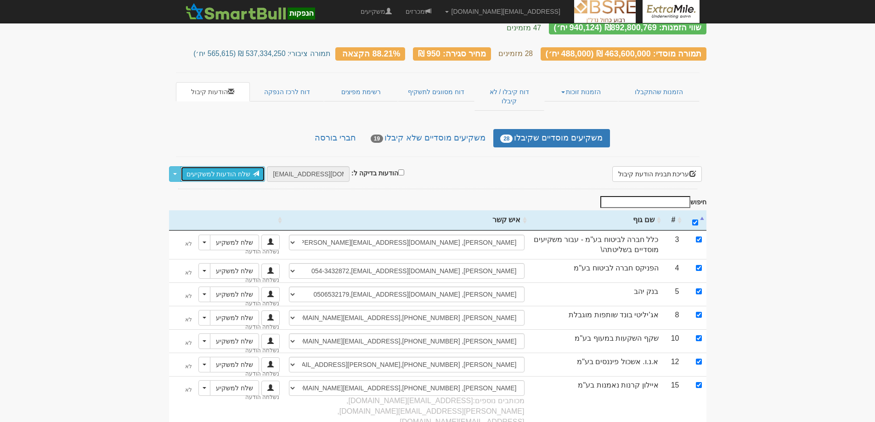
click at [223, 166] on link "שלח הודעות למשקיעים" at bounding box center [222, 174] width 85 height 16
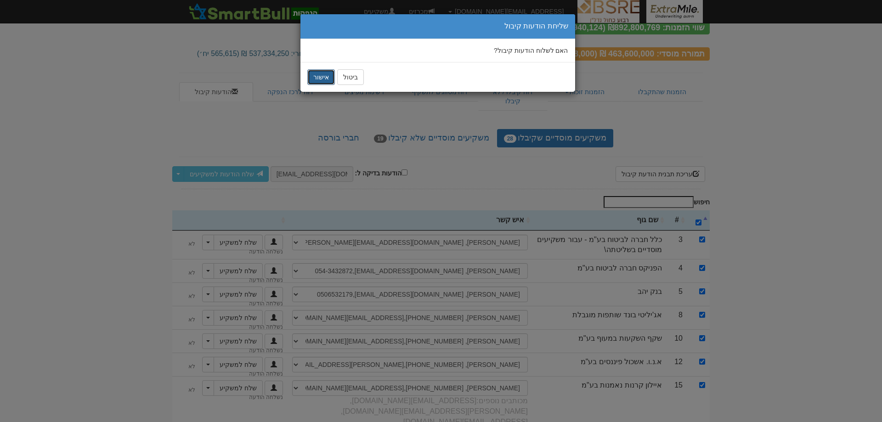
click at [321, 76] on button "אישור" at bounding box center [321, 77] width 28 height 16
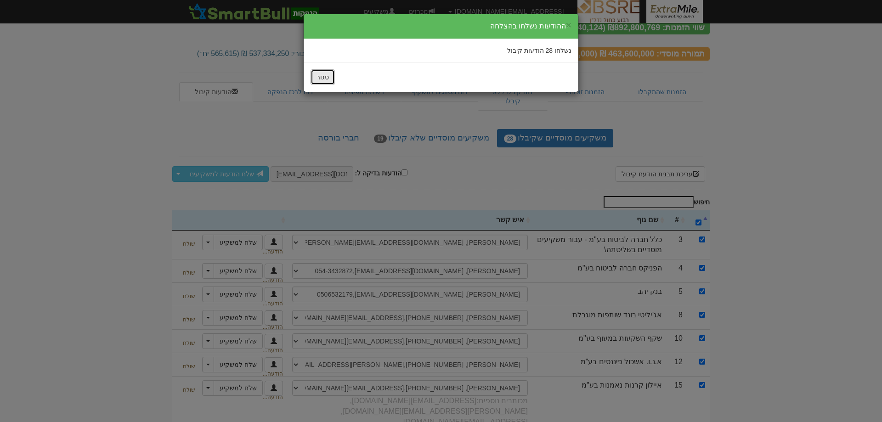
click at [327, 79] on button "סגור" at bounding box center [322, 77] width 24 height 16
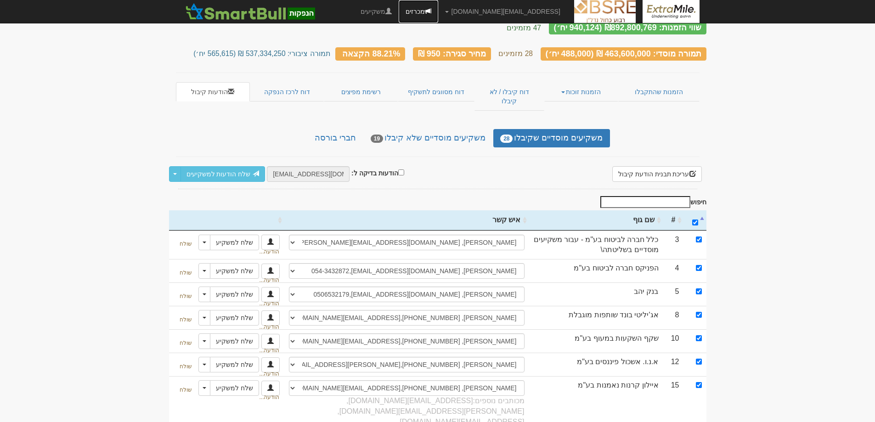
click at [438, 12] on link "מכרזים" at bounding box center [418, 11] width 39 height 23
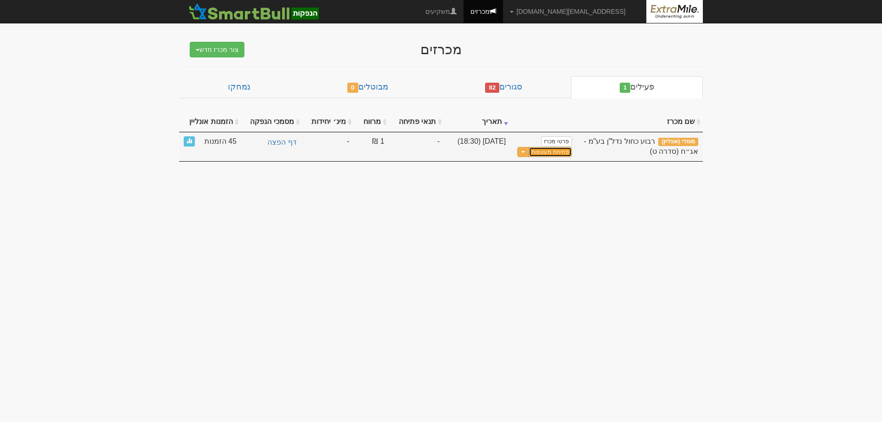
click at [539, 152] on link "פתיחת מעטפות" at bounding box center [549, 152] width 43 height 11
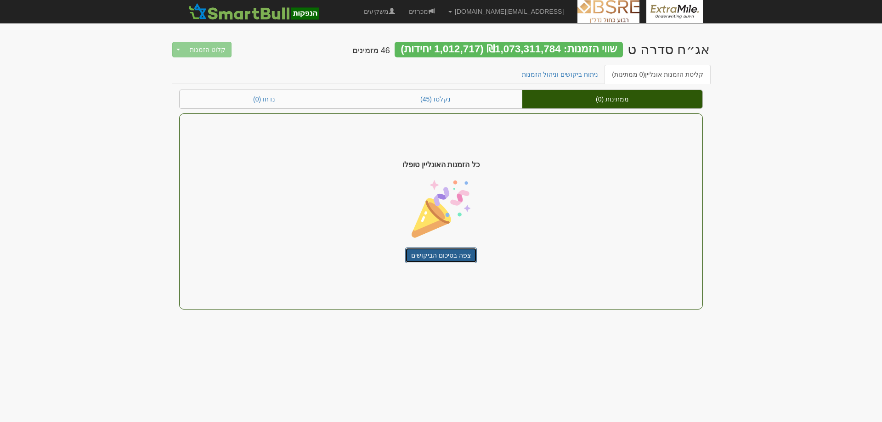
click at [434, 259] on link "צפה בסיכום הביקושים" at bounding box center [441, 255] width 72 height 16
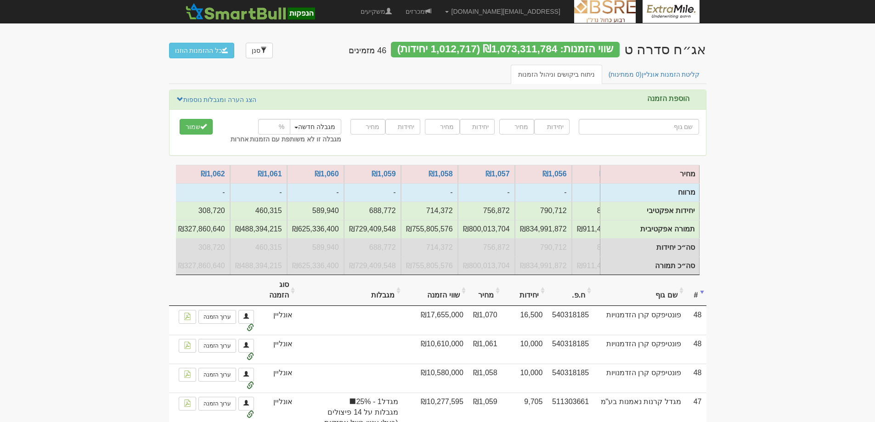
scroll to position [0, -304]
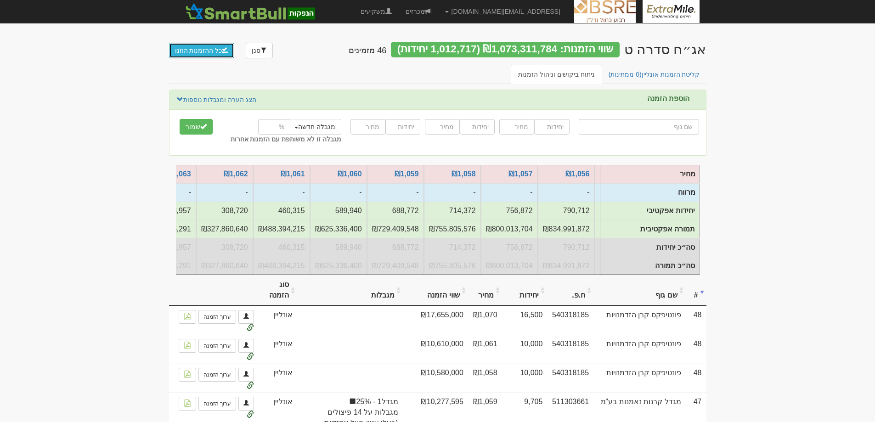
click at [206, 51] on button "כל ההזמנות הוזנו" at bounding box center [202, 51] width 66 height 16
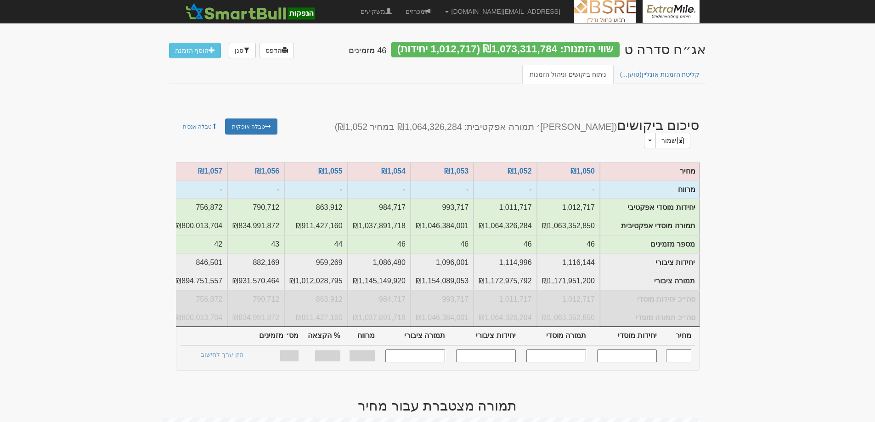
click at [674, 351] on input "text" at bounding box center [678, 355] width 25 height 12
type input "1,060"
type input "589,940"
type input "625,336,400"
type input "670,642"
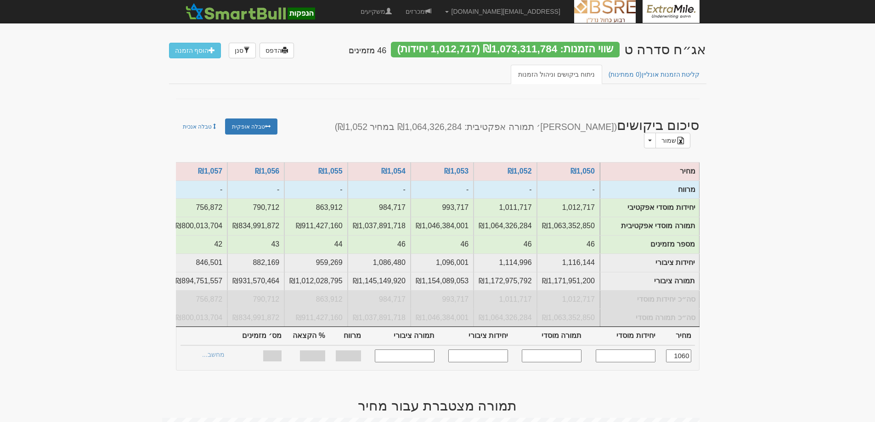
type input "710,880,520"
type input "0.000%"
type input "100%"
type input "29"
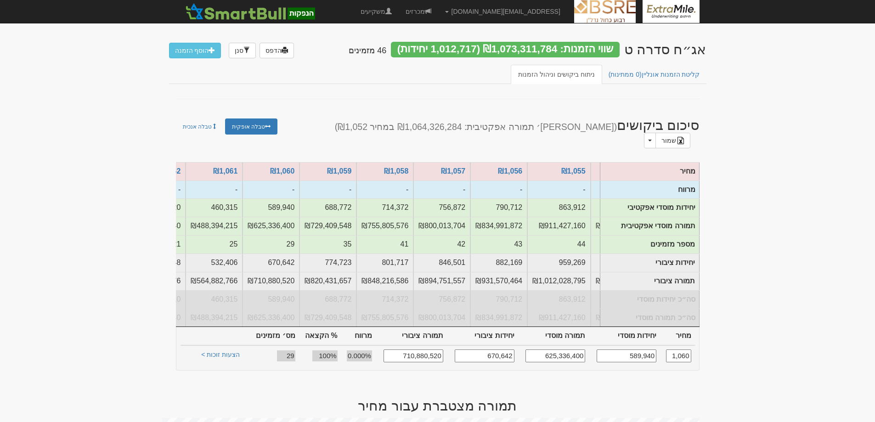
scroll to position [0, -259]
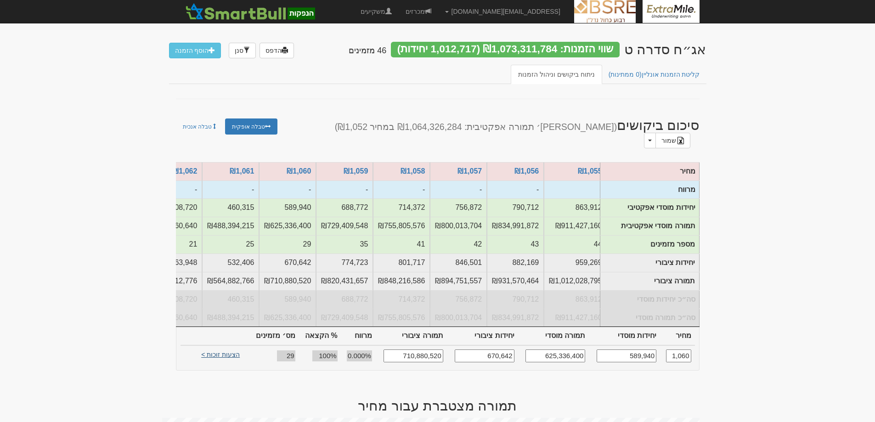
type input "1,060"
click at [227, 349] on link "הצעות זוכות >" at bounding box center [220, 355] width 51 height 13
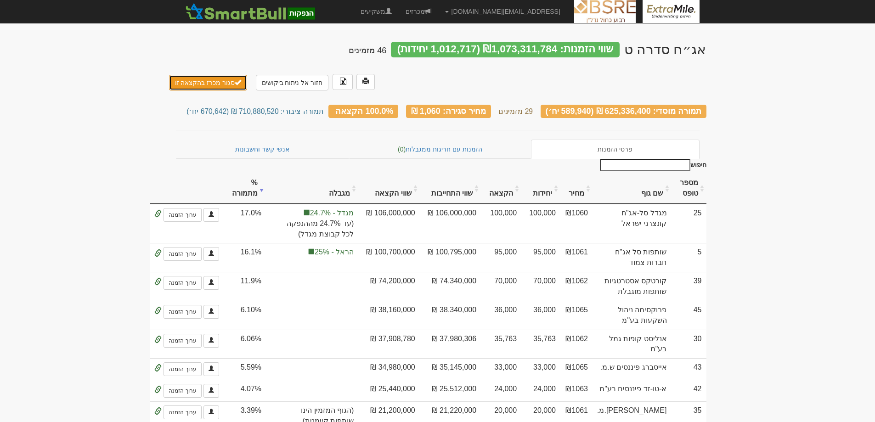
click at [213, 85] on button "סגור מכרז בהקצאה זו" at bounding box center [208, 83] width 79 height 16
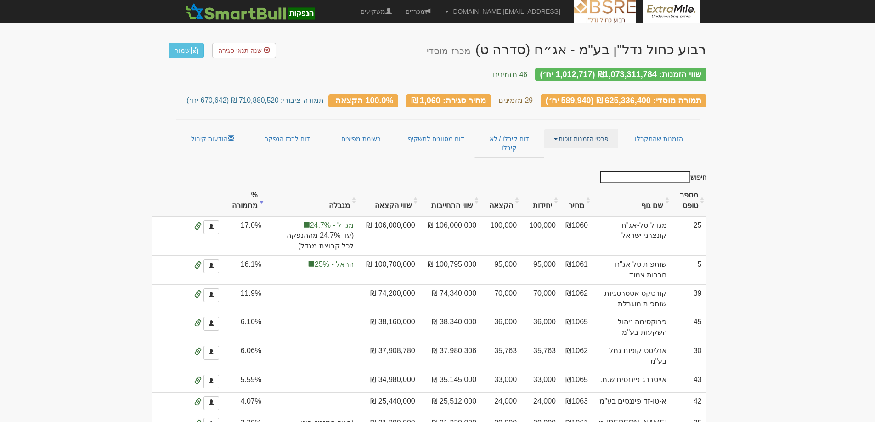
click at [585, 133] on link "פרטי הזמנות זוכות" at bounding box center [581, 138] width 74 height 19
click at [580, 151] on link "אנשי קשר וחשבונות" at bounding box center [581, 157] width 73 height 12
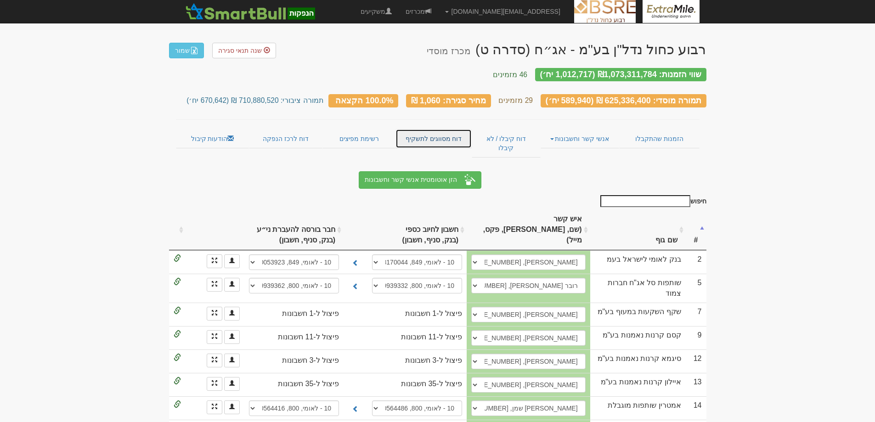
click at [434, 131] on link "דוח מסווגים לתשקיף" at bounding box center [433, 138] width 76 height 19
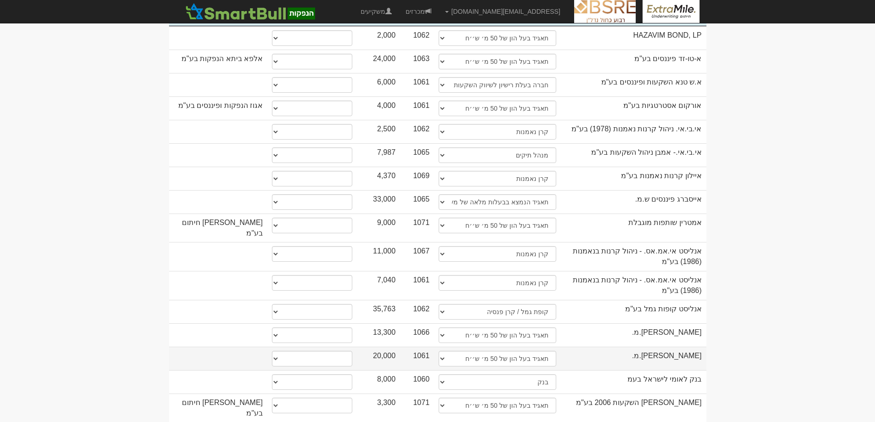
scroll to position [230, 0]
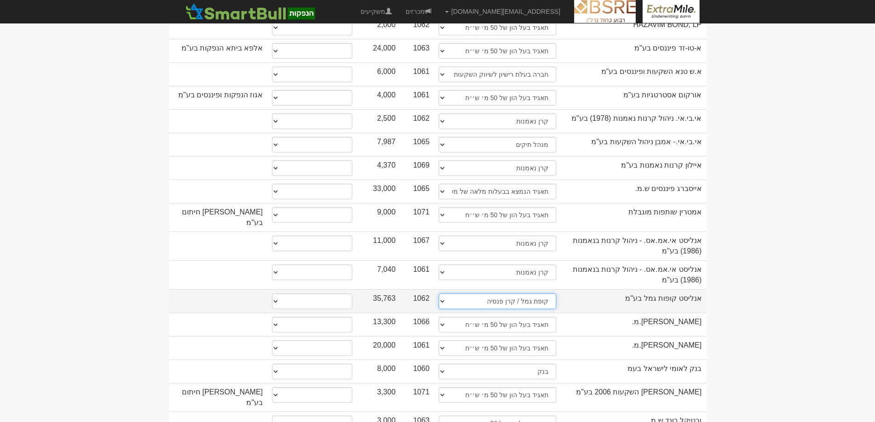
click at [442, 293] on select "תאגיד מסווג חתם / מפיץ חברת ביטוח תאגיד בעל הון של 50 מ׳ ש׳׳ח קופת גמל / קרן פנ…" at bounding box center [498, 301] width 118 height 16
click at [491, 293] on select "תאגיד מסווג חתם / מפיץ חברת ביטוח תאגיד בעל הון של 50 מ׳ ש׳׳ח קופת גמל / קרן פנ…" at bounding box center [498, 301] width 118 height 16
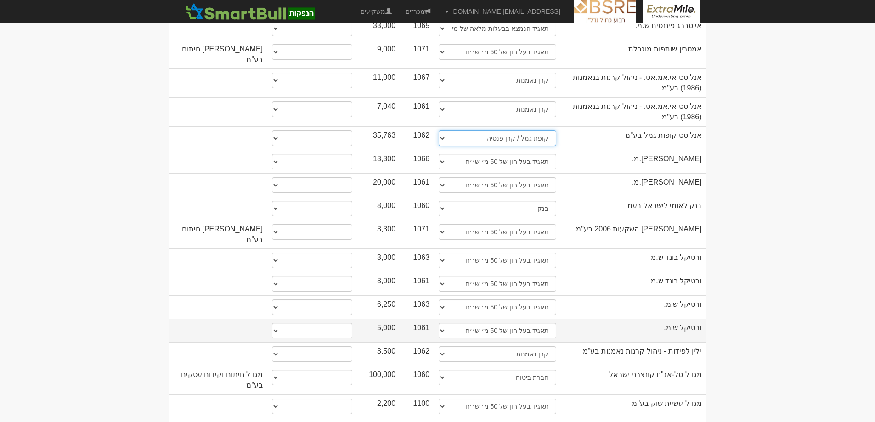
scroll to position [413, 0]
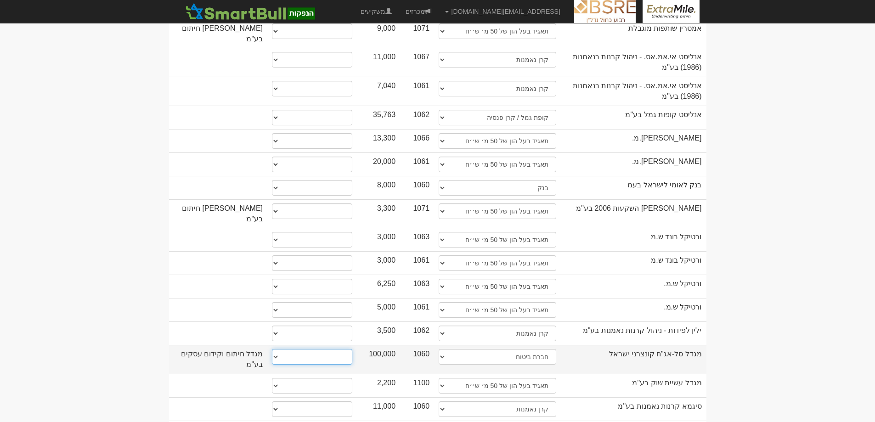
click at [274, 349] on select "* גוף הקשור למפיץ בהנפקה ** בעל עניין בחברה *** בעל שליטה בחברה" at bounding box center [312, 357] width 80 height 16
select select "** בעל עניין בחברה"
click at [272, 349] on select "* גוף הקשור למפיץ בהנפקה ** בעל עניין בחברה *** בעל שליטה בחברה" at bounding box center [312, 357] width 80 height 16
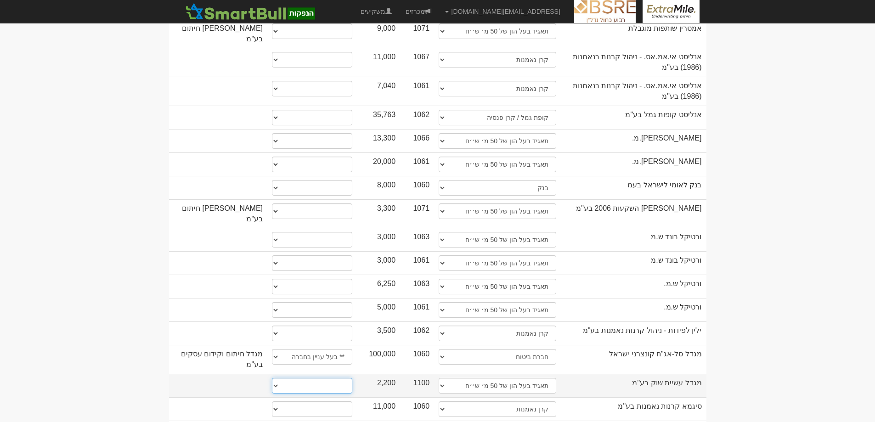
click at [275, 378] on select "* גוף הקשור למפיץ בהנפקה ** בעל עניין בחברה *** בעל שליטה בחברה" at bounding box center [312, 386] width 80 height 16
select select "** בעל עניין בחברה"
click at [272, 378] on select "* גוף הקשור למפיץ בהנפקה ** בעל עניין בחברה *** בעל שליטה בחברה" at bounding box center [312, 386] width 80 height 16
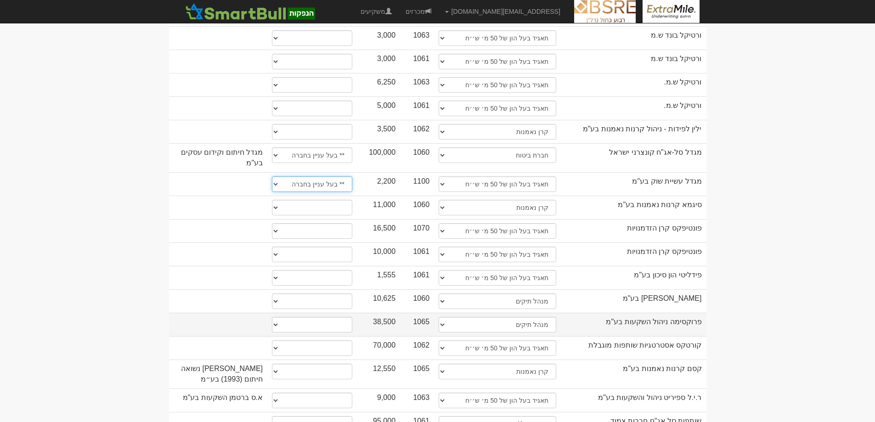
scroll to position [643, 0]
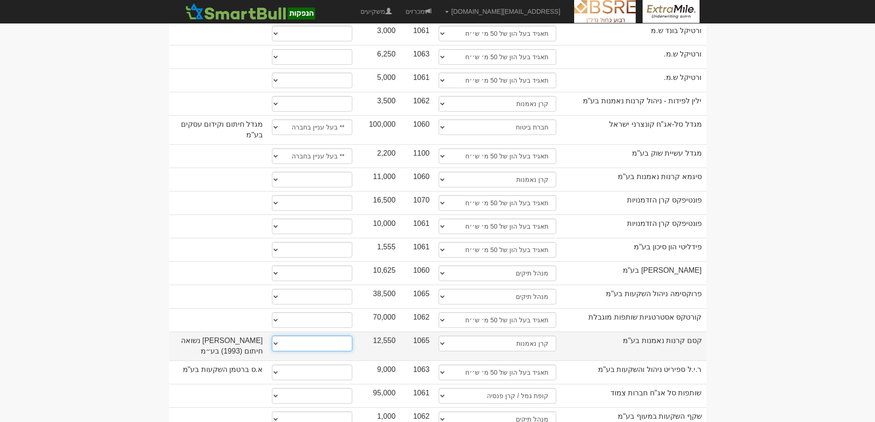
click at [274, 336] on select "* גוף הקשור למפיץ בהנפקה ** בעל עניין בחברה *** בעל שליטה בחברה" at bounding box center [312, 344] width 80 height 16
select select "** בעל עניין בחברה"
click at [272, 336] on select "* גוף הקשור למפיץ בהנפקה ** בעל עניין בחברה *** בעל שליטה בחברה" at bounding box center [312, 344] width 80 height 16
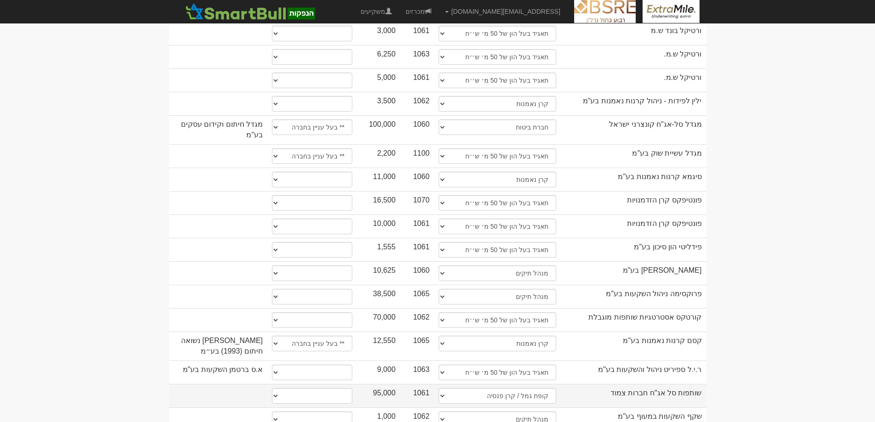
click at [699, 384] on td "שותפות סל אג"ח חברות צמוד" at bounding box center [634, 395] width 146 height 23
click at [700, 384] on td "שותפות סל אג"ח חברות צמוד" at bounding box center [634, 395] width 146 height 23
click at [688, 384] on td "שותפות סל אג"ח חברות צמוד" at bounding box center [634, 395] width 146 height 23
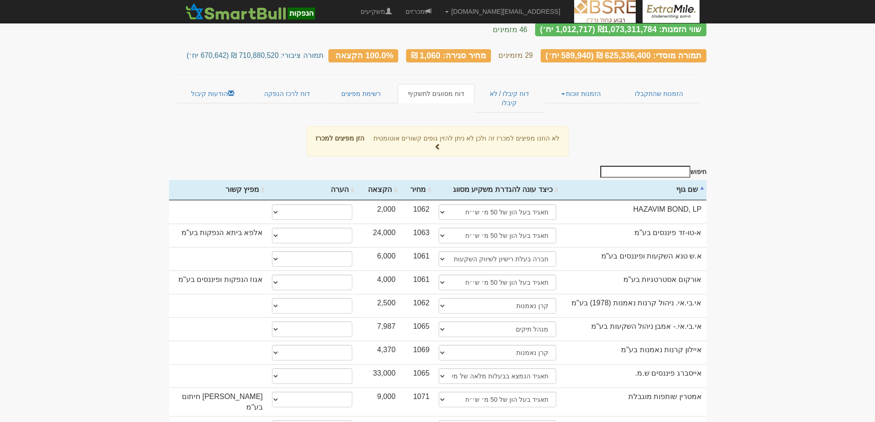
scroll to position [0, 0]
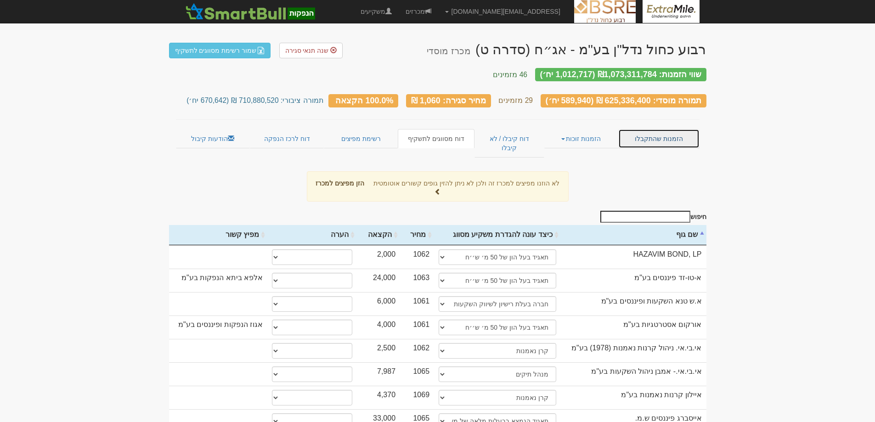
click at [655, 129] on link "הזמנות שהתקבלו" at bounding box center [658, 138] width 81 height 19
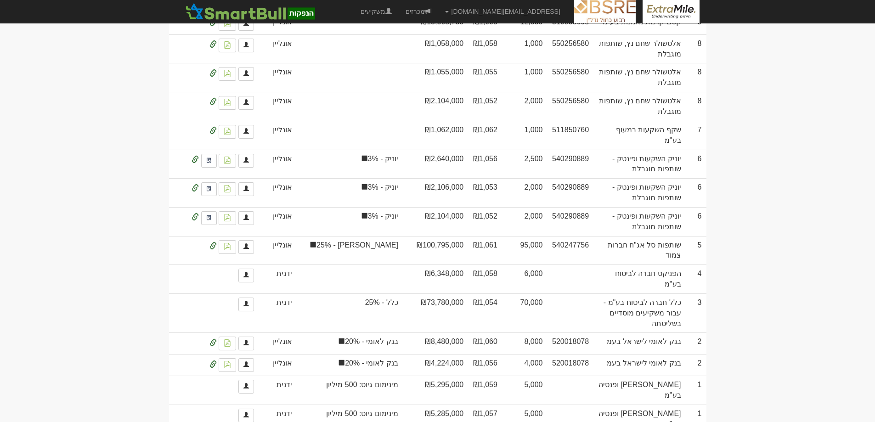
scroll to position [2663, 0]
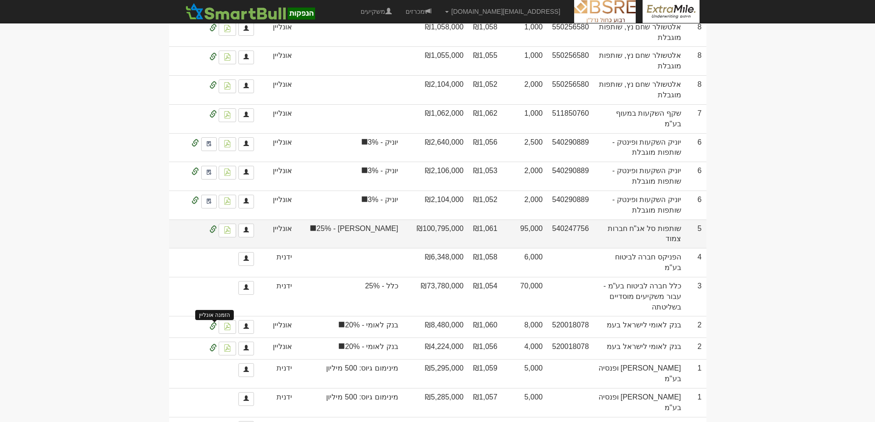
click at [212, 233] on span at bounding box center [212, 229] width 7 height 7
click at [250, 237] on link at bounding box center [246, 231] width 16 height 14
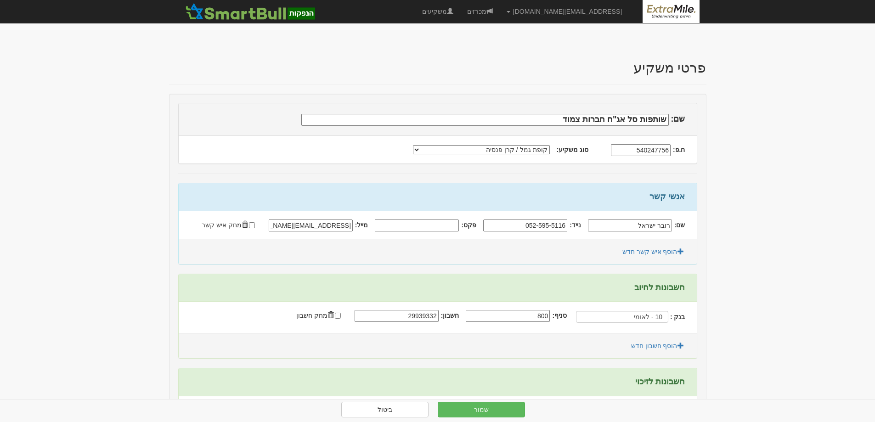
click at [667, 118] on input "שותפות סל אג"ח חברות צמוד" at bounding box center [484, 120] width 367 height 12
type input "[PERSON_NAME] שותפות סל אג"ח חברות צמוד"
click at [503, 415] on button "שמור" at bounding box center [481, 410] width 87 height 16
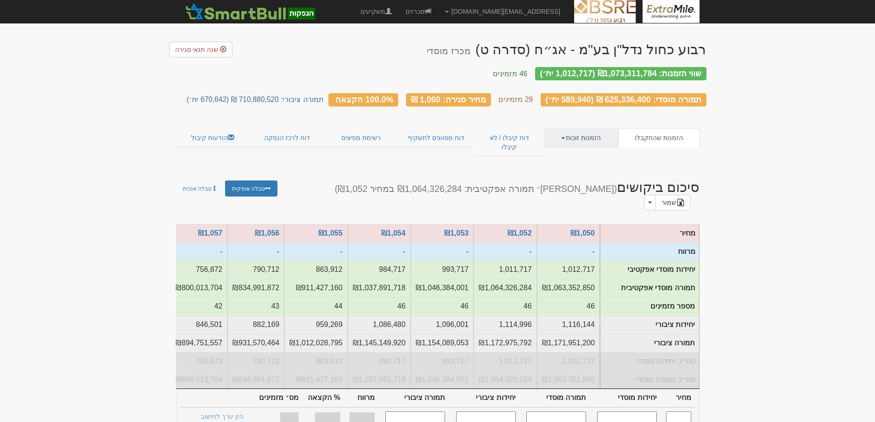
click at [586, 133] on link "הזמנות זוכות" at bounding box center [581, 137] width 74 height 19
click at [582, 150] on link "פרטי הזמנות זוכות" at bounding box center [581, 156] width 73 height 12
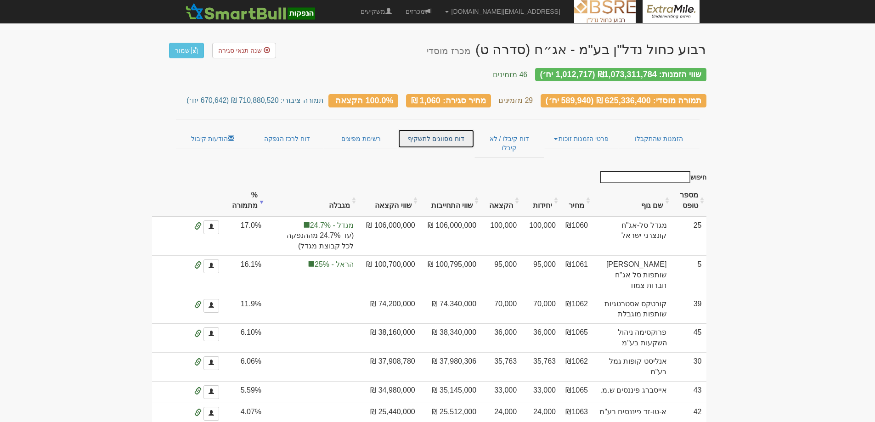
click at [436, 130] on link "דוח מסווגים לתשקיף" at bounding box center [436, 138] width 77 height 19
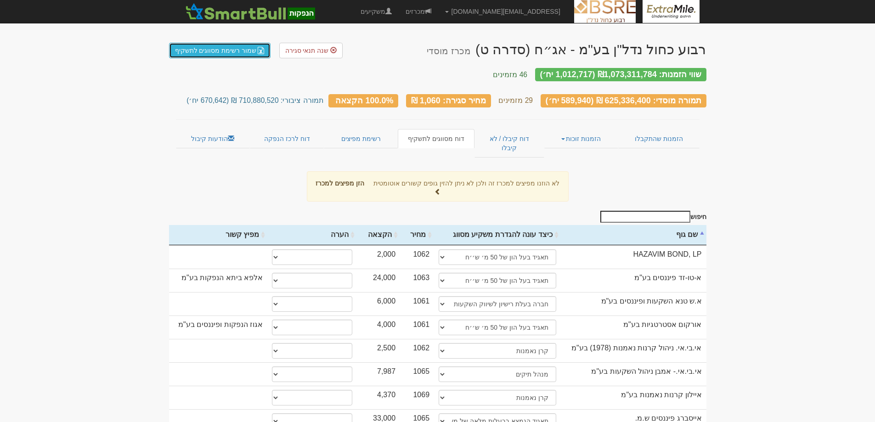
click at [230, 53] on link "שמור רשימת מסווגים לתשקיף" at bounding box center [220, 51] width 102 height 16
click at [208, 133] on link "הודעות קיבול" at bounding box center [213, 138] width 74 height 19
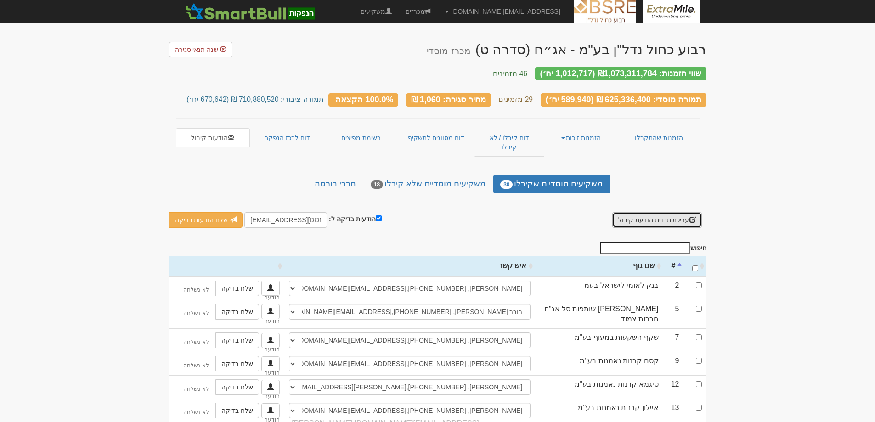
click at [667, 212] on button "עריכת תבנית הודעת קיבול" at bounding box center [657, 220] width 90 height 16
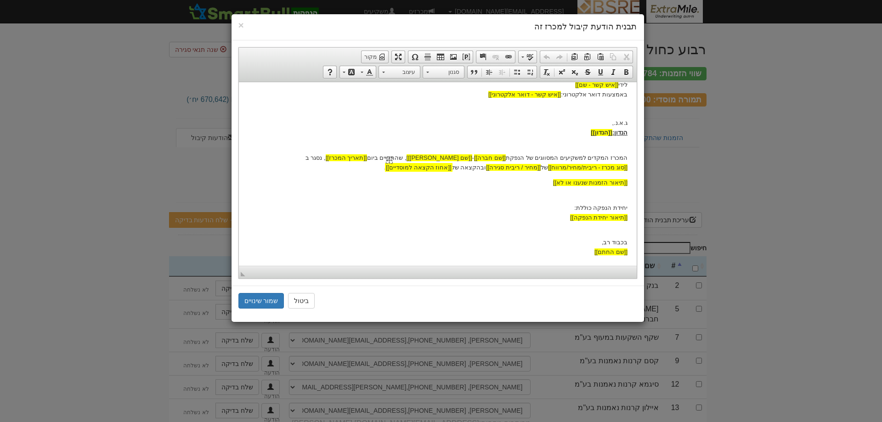
scroll to position [62, 0]
click at [625, 229] on p "בכבוד רב, [[שם החתם]]" at bounding box center [436, 242] width 379 height 28
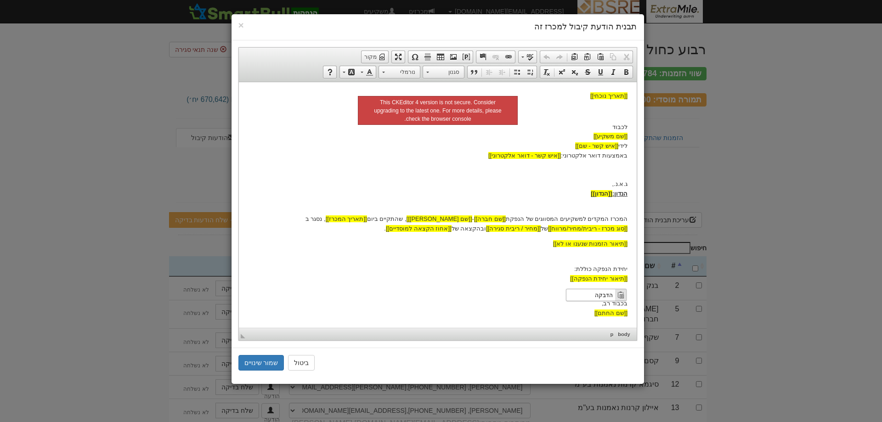
scroll to position [0, 0]
click at [611, 295] on span "הדבקה" at bounding box center [590, 294] width 49 height 11
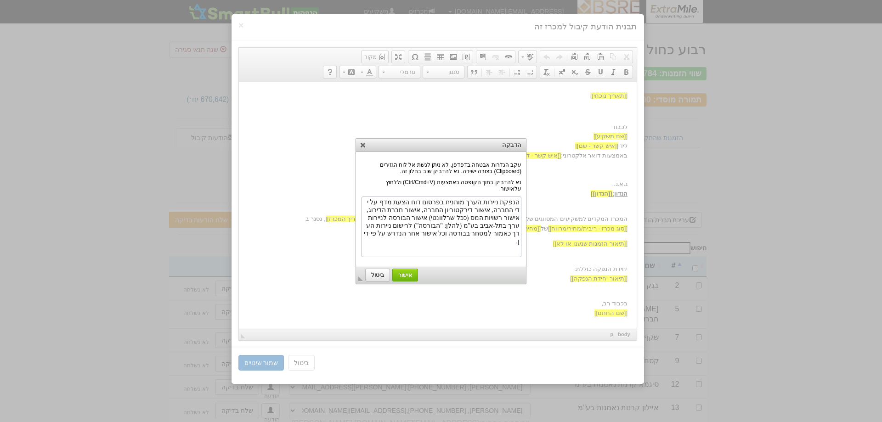
scroll to position [16, 0]
click at [404, 273] on span "אישור" at bounding box center [405, 275] width 25 height 6
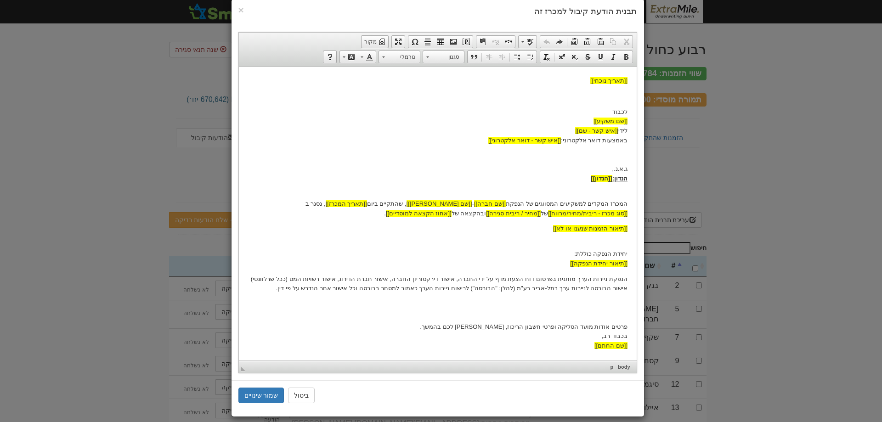
scroll to position [24, 0]
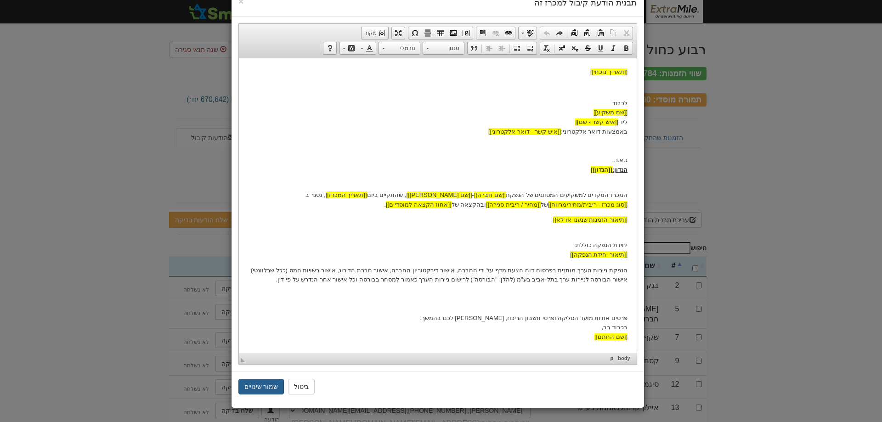
click at [272, 388] on button "שמור שינויים" at bounding box center [261, 387] width 46 height 16
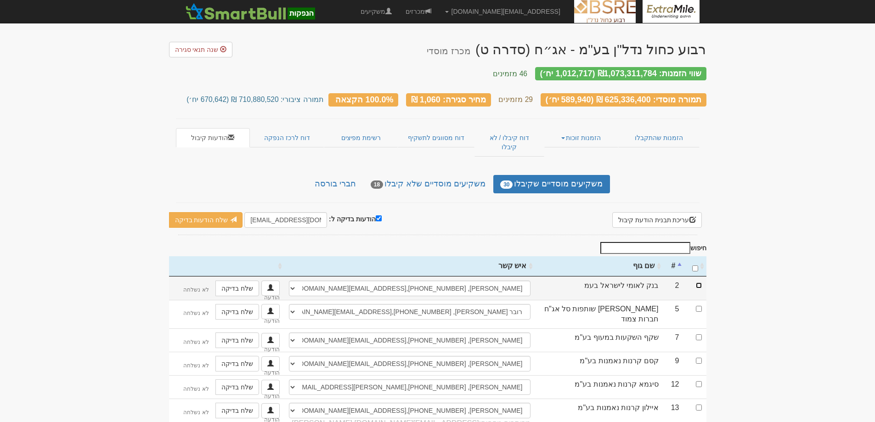
click at [700, 282] on input "checkbox" at bounding box center [699, 285] width 6 height 6
checkbox input "true"
drag, startPoint x: 271, startPoint y: 204, endPoint x: 247, endPoint y: 204, distance: 24.8
click at [247, 212] on input "[EMAIL_ADDRESS][DOMAIN_NAME]" at bounding box center [285, 220] width 83 height 16
type input "[EMAIL_ADDRESS][DOMAIN_NAME]"
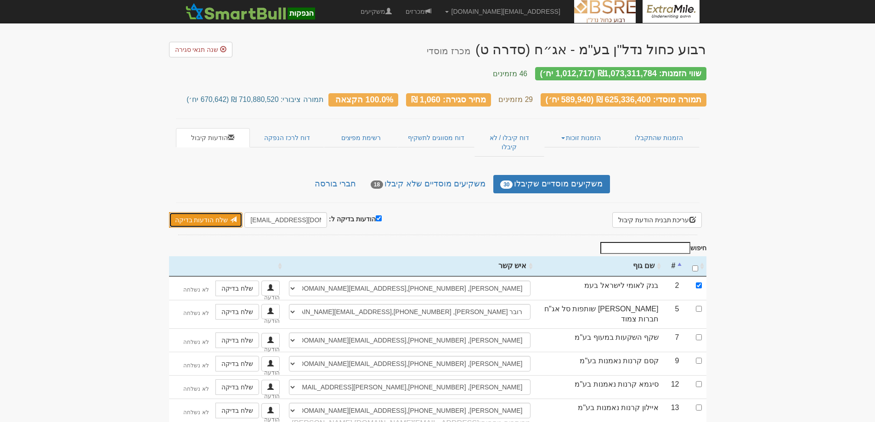
click at [200, 212] on link "שלח הודעות בדיקה" at bounding box center [206, 220] width 74 height 16
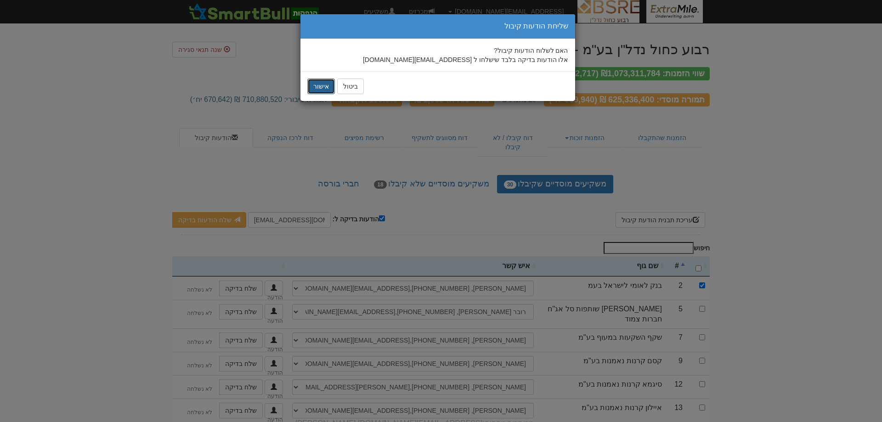
click at [322, 90] on button "אישור" at bounding box center [321, 87] width 28 height 16
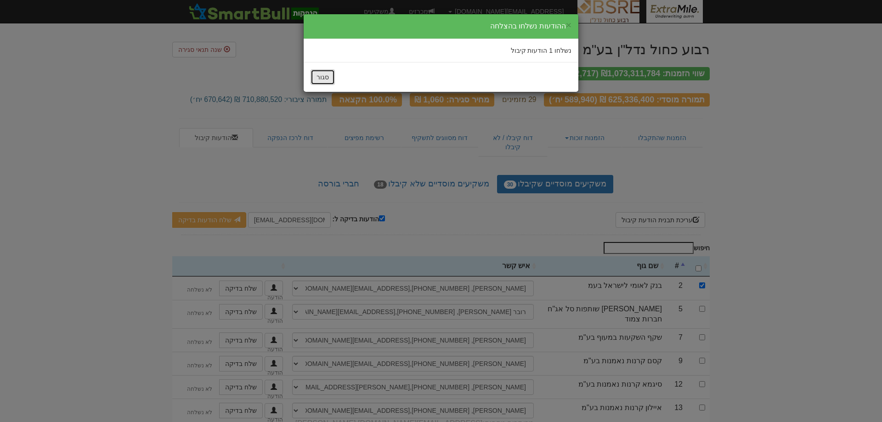
click at [321, 75] on button "סגור" at bounding box center [322, 77] width 24 height 16
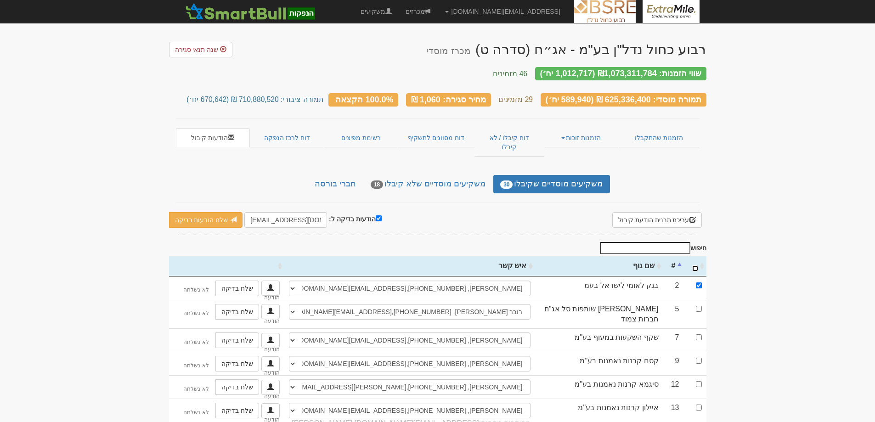
click at [694, 265] on input "\a : activate to sort column ascending" at bounding box center [695, 268] width 6 height 6
checkbox input "true"
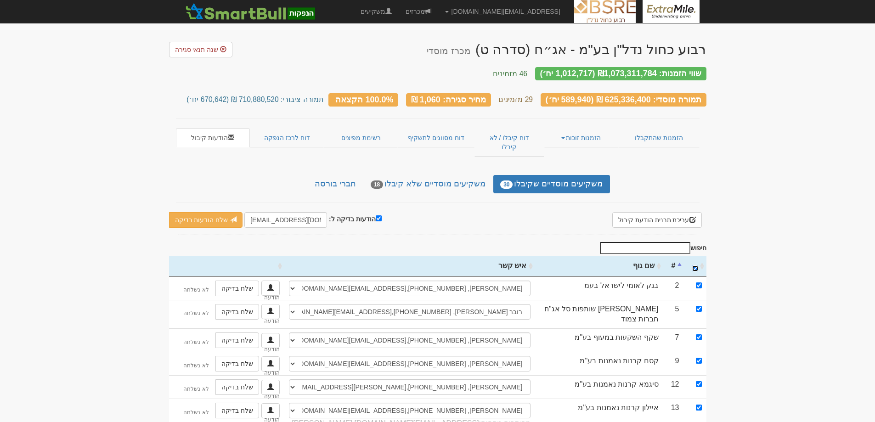
checkbox input "true"
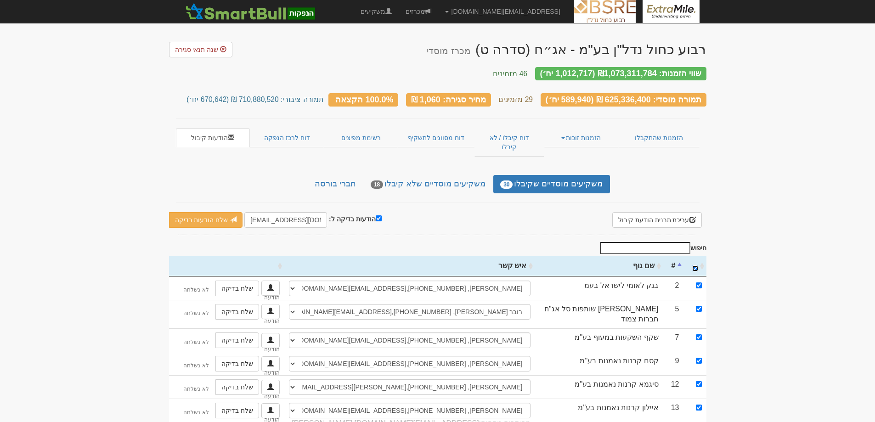
checkbox input "true"
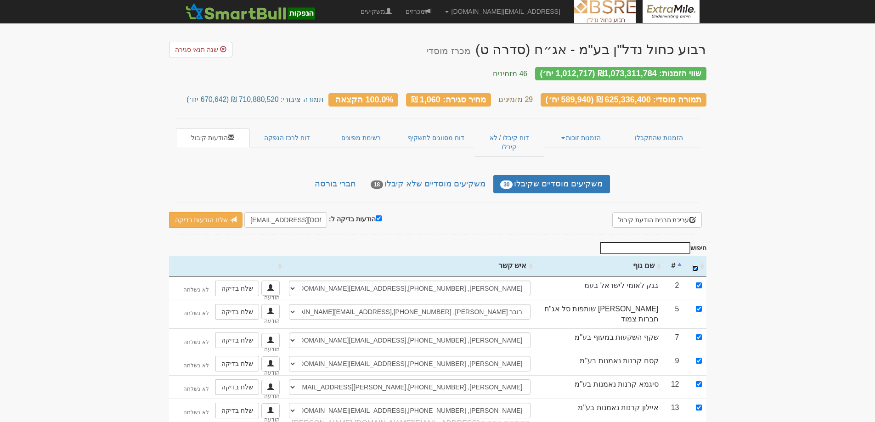
checkbox input "true"
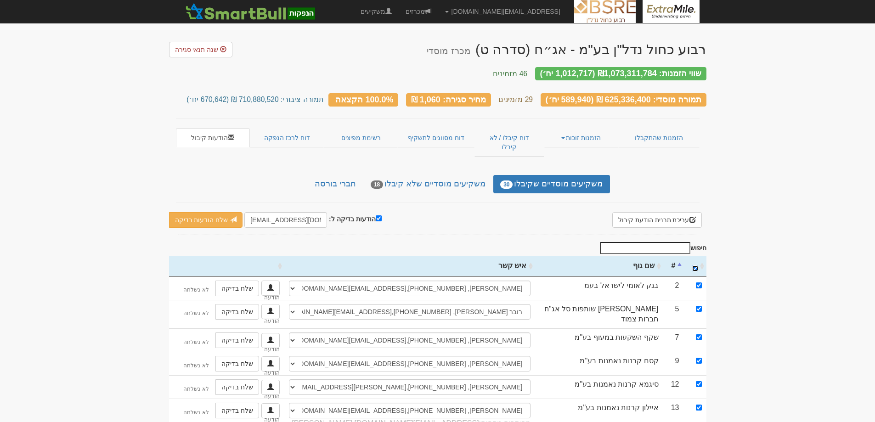
checkbox input "true"
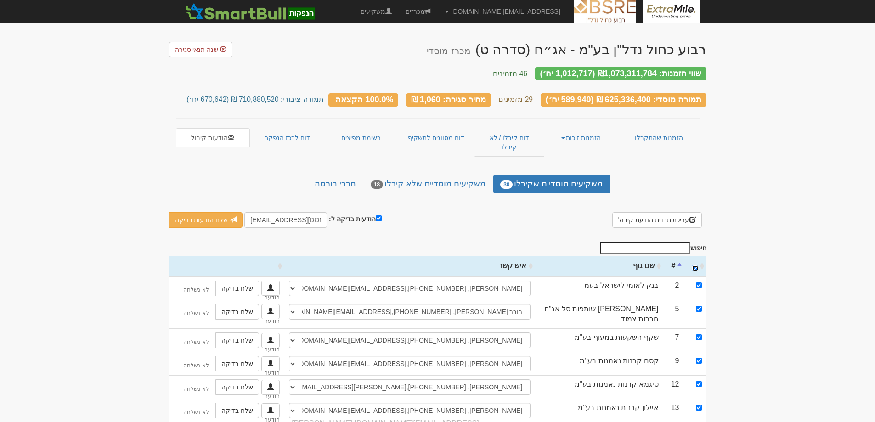
checkbox input "true"
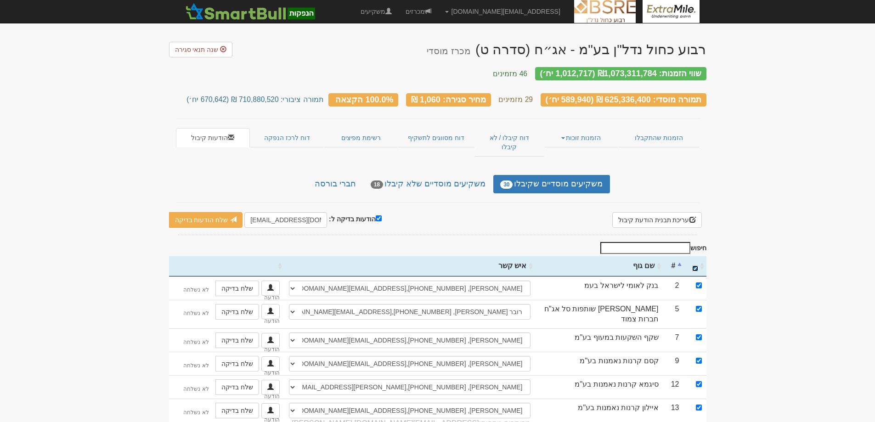
checkbox input "true"
click at [376, 215] on input "הודעות בדיקה ל:" at bounding box center [379, 218] width 6 height 6
checkbox input "false"
click at [216, 212] on link "שלח הודעות למשקיעים" at bounding box center [222, 220] width 85 height 16
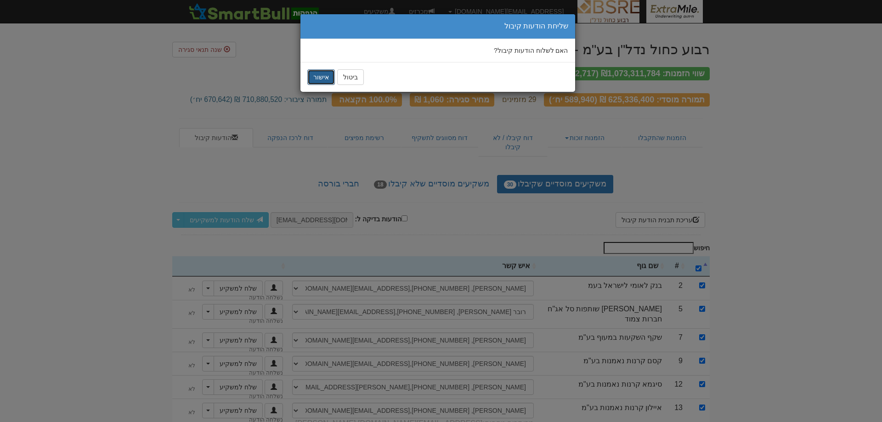
click at [319, 77] on button "אישור" at bounding box center [321, 77] width 28 height 16
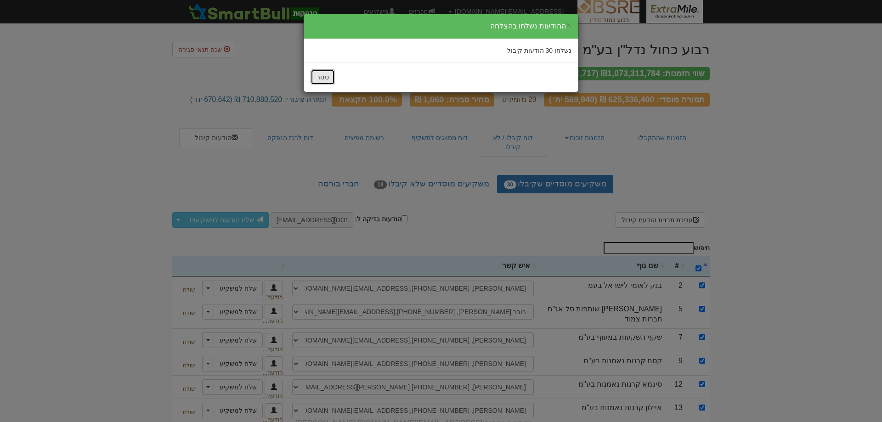
click at [319, 77] on button "סגור" at bounding box center [322, 77] width 24 height 16
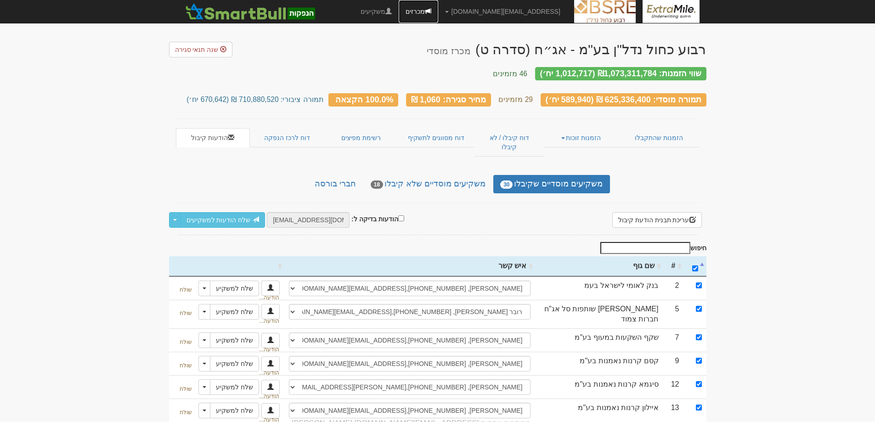
click at [438, 12] on link "מכרזים" at bounding box center [418, 11] width 39 height 23
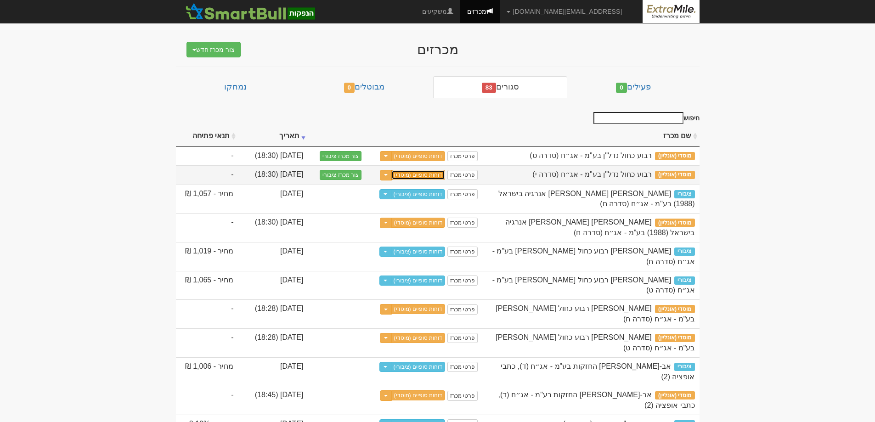
click at [425, 175] on link "דוחות סופיים (מוסדי)" at bounding box center [418, 175] width 54 height 10
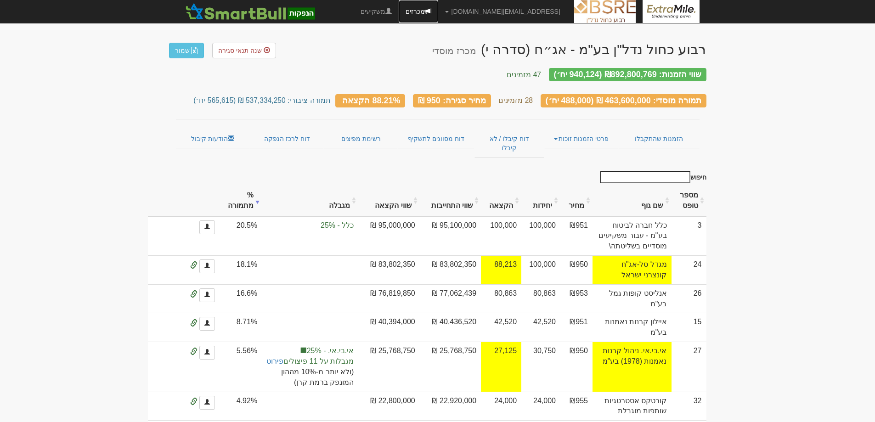
click at [438, 14] on link "מכרזים" at bounding box center [418, 11] width 39 height 23
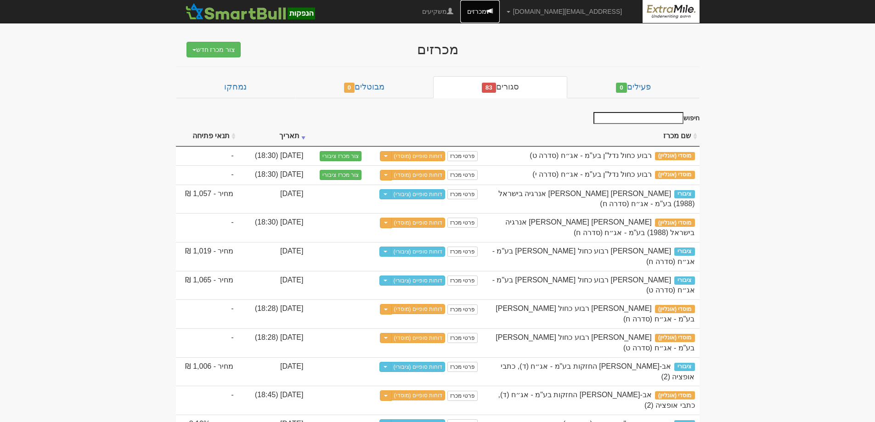
click at [500, 13] on link "מכרזים" at bounding box center [479, 11] width 39 height 23
click at [421, 155] on link "דוחות סופיים (מוסדי)" at bounding box center [418, 156] width 54 height 10
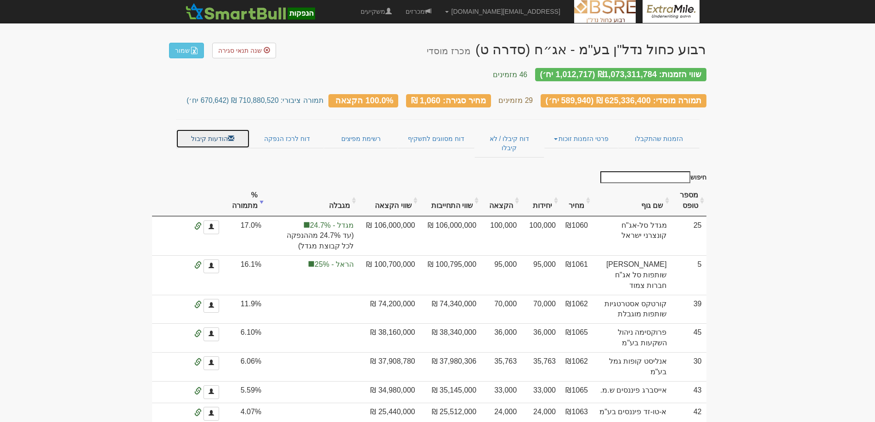
click at [208, 129] on link "הודעות קיבול" at bounding box center [213, 138] width 74 height 19
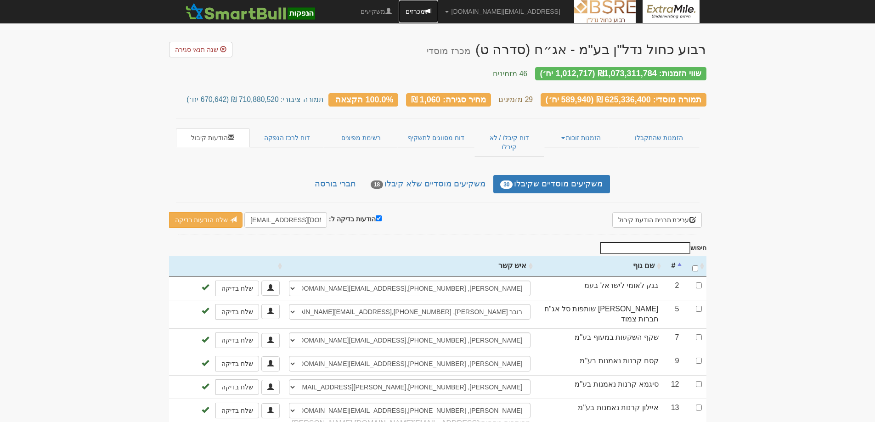
click at [438, 11] on link "מכרזים" at bounding box center [418, 11] width 39 height 23
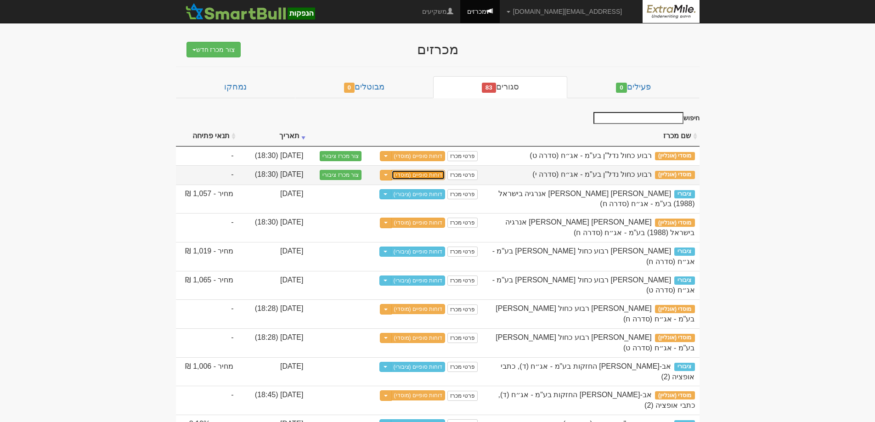
click at [431, 174] on link "דוחות סופיים (מוסדי)" at bounding box center [418, 175] width 54 height 10
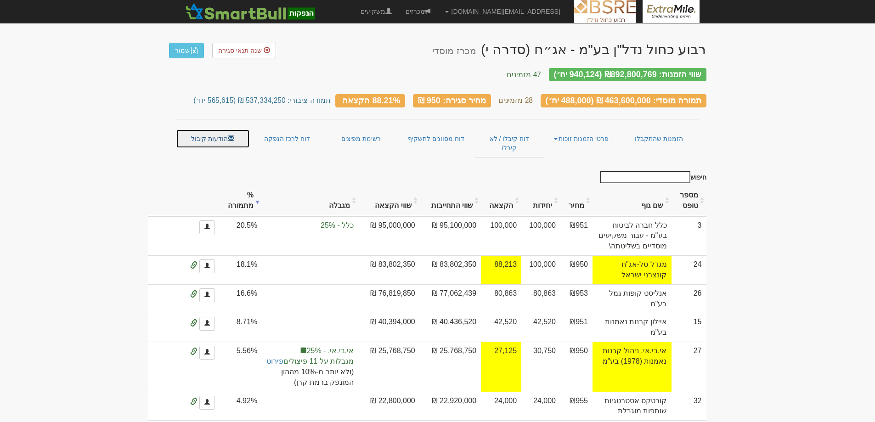
click at [209, 129] on link "הודעות קיבול" at bounding box center [213, 138] width 74 height 19
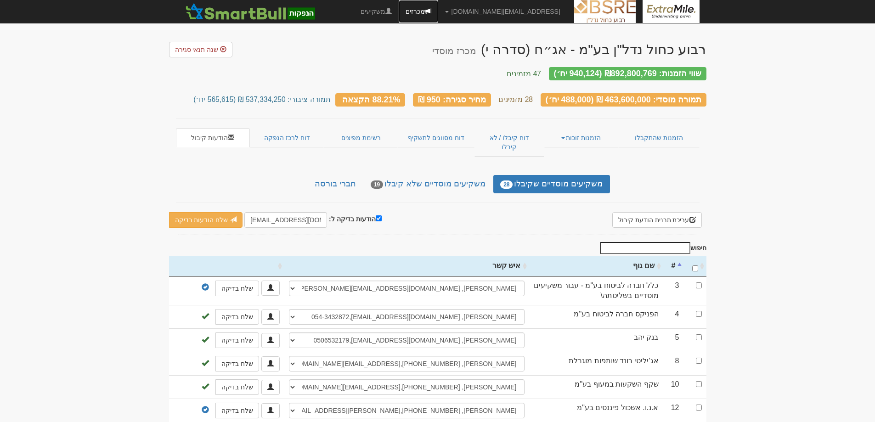
click at [438, 14] on link "מכרזים" at bounding box center [418, 11] width 39 height 23
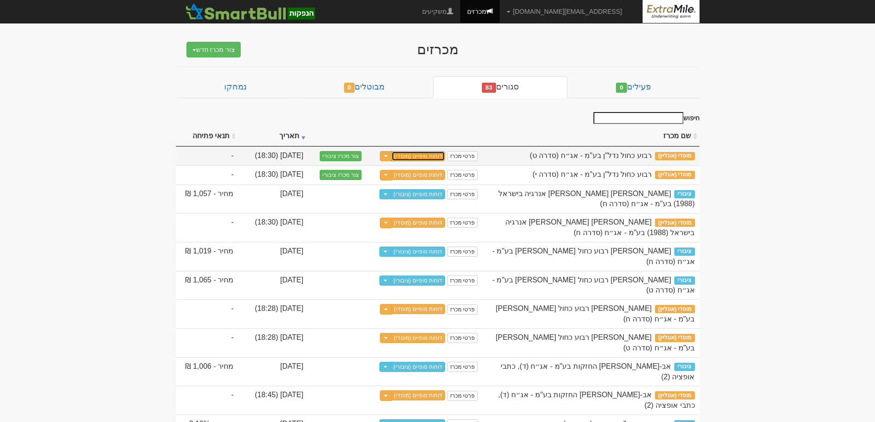
click at [427, 156] on link "דוחות סופיים (מוסדי)" at bounding box center [418, 156] width 54 height 10
